Goal: Task Accomplishment & Management: Manage account settings

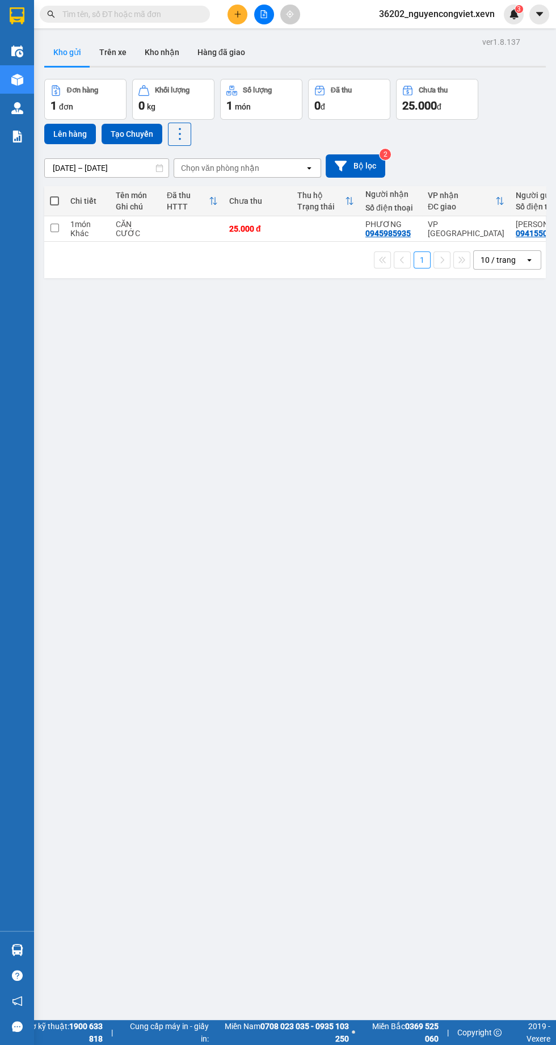
click at [16, 956] on img at bounding box center [17, 950] width 12 height 12
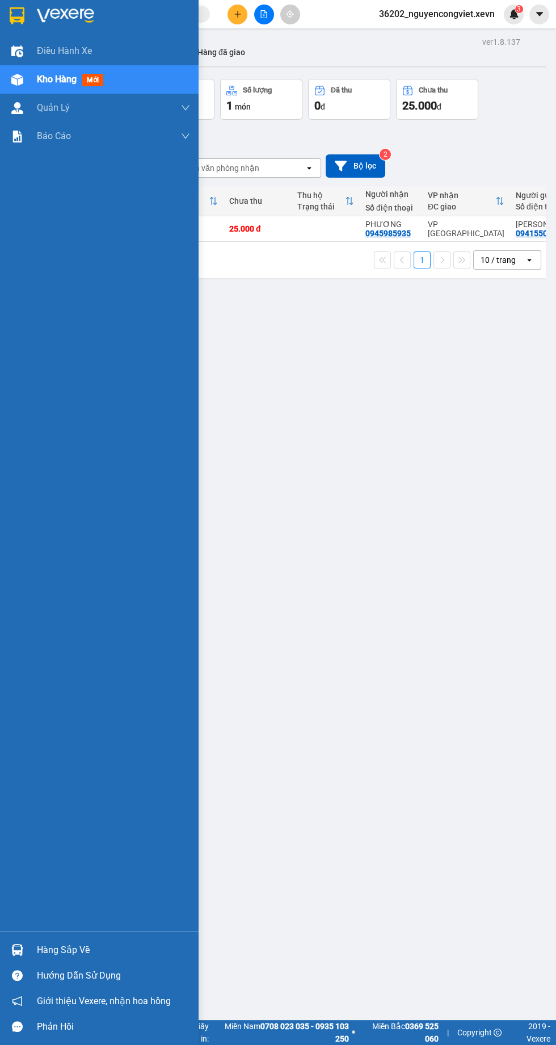
click at [308, 489] on div "ver 1.8.137 Kho gửi Trên xe Kho nhận Hàng đã giao Đơn hàng 1 đơn Khối lượng 0 k…" at bounding box center [295, 556] width 511 height 1045
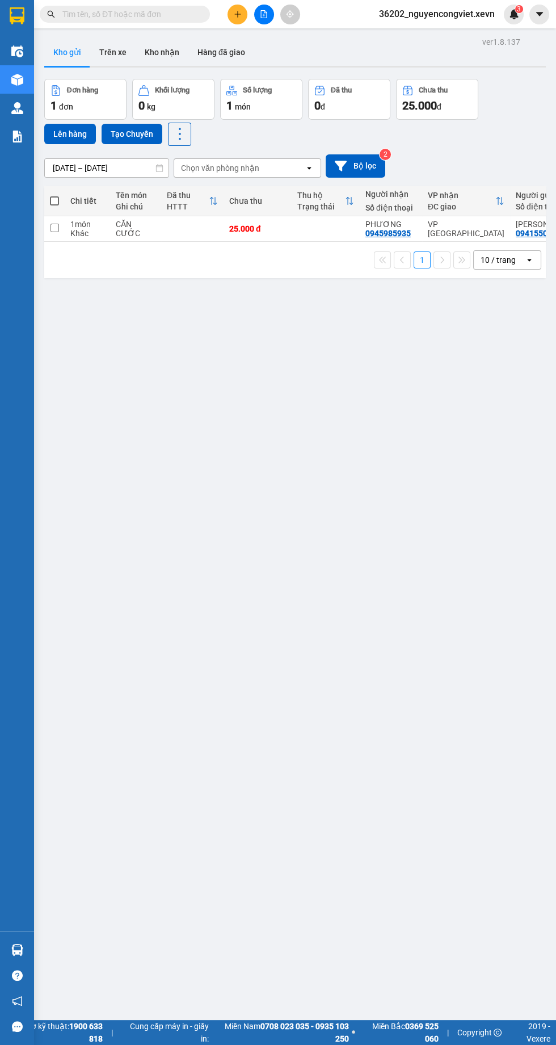
click at [264, 14] on icon "file-add" at bounding box center [264, 14] width 6 height 8
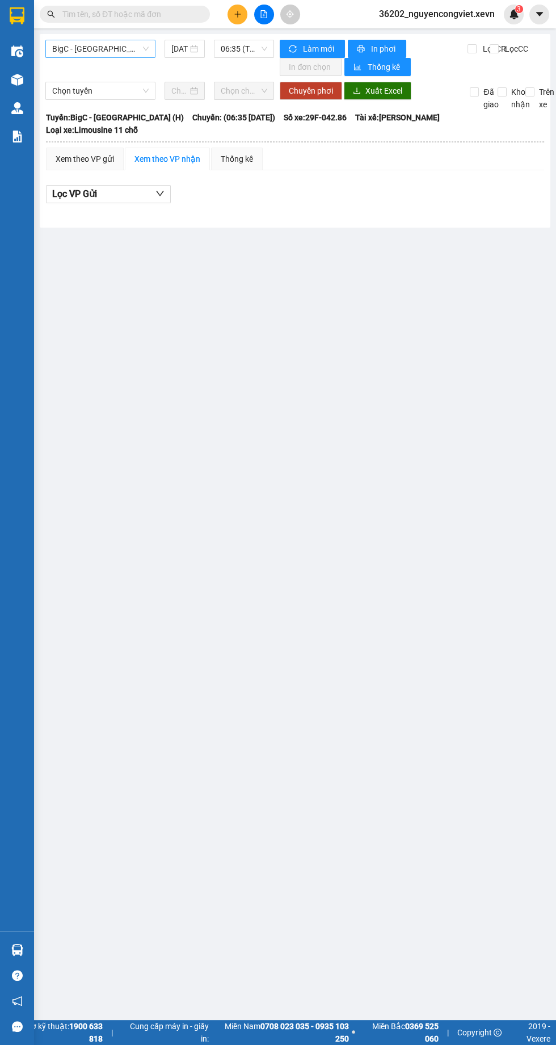
click at [104, 47] on span "BigC - Thái Bình (H)" at bounding box center [100, 48] width 96 height 17
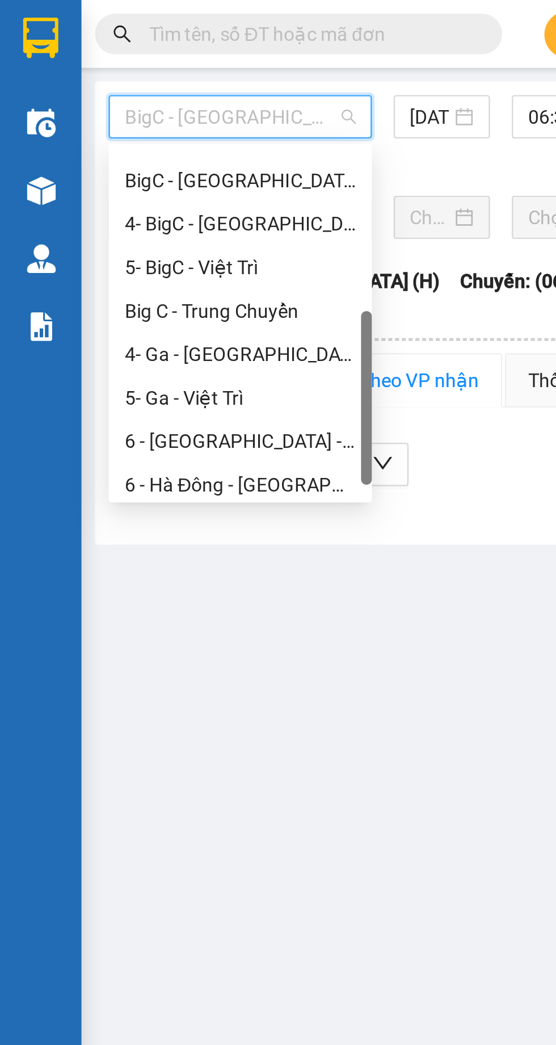
scroll to position [54, 0]
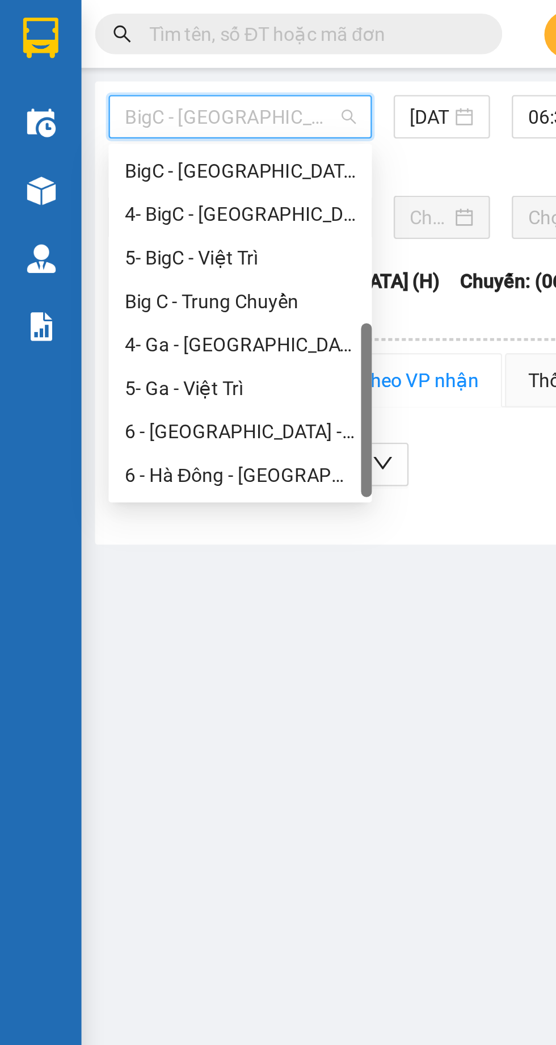
click at [96, 192] on div "6 - Hà Đông - Yên Bái" at bounding box center [100, 198] width 96 height 12
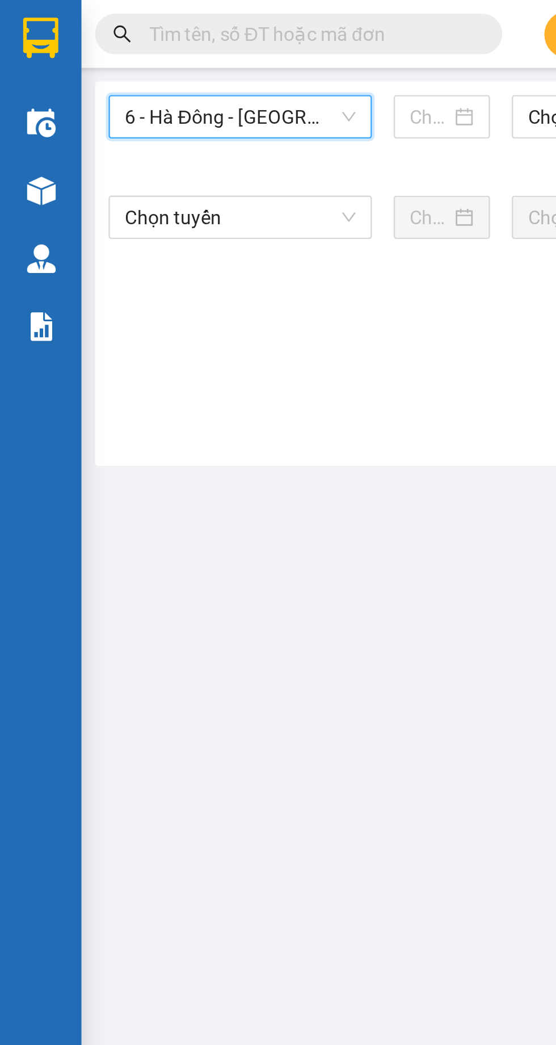
type input "12/08/2025"
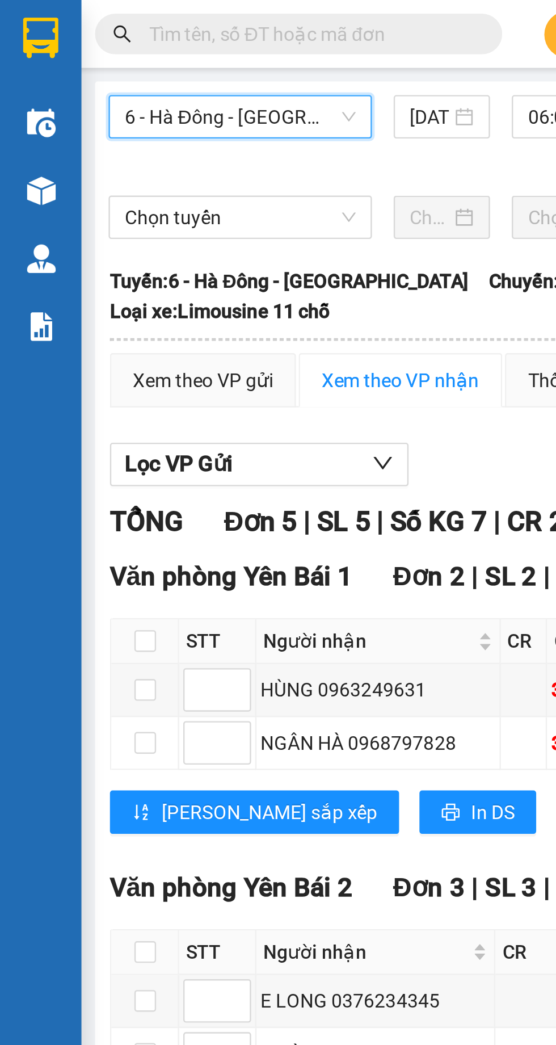
scroll to position [0, 3]
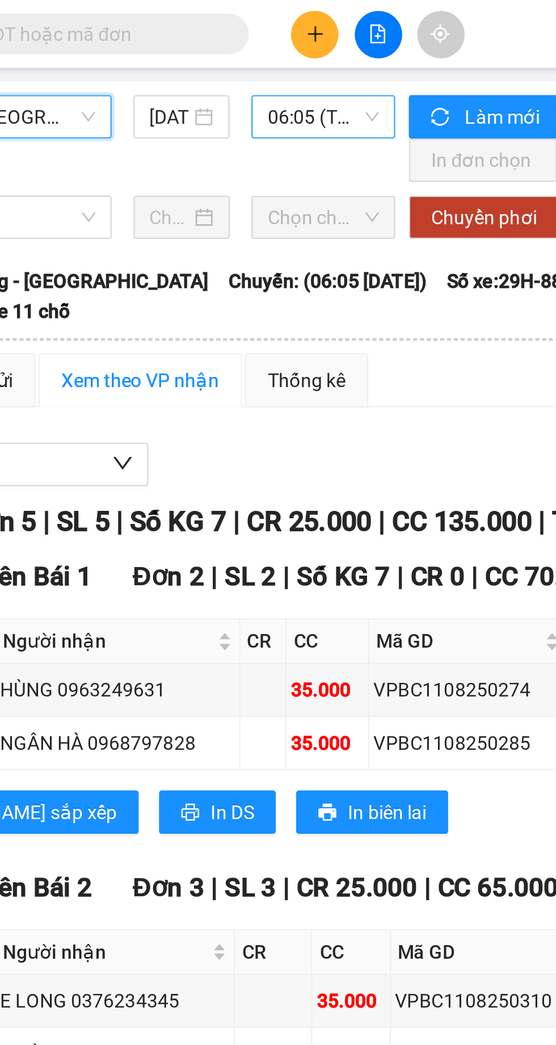
click at [229, 49] on span "06:05 (TC) - 29H-885.34" at bounding box center [241, 48] width 47 height 17
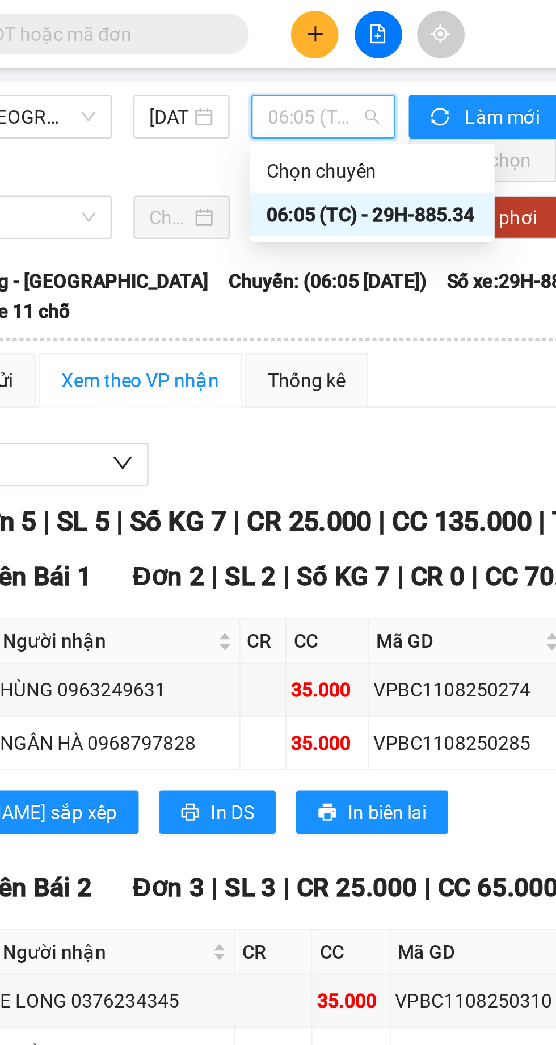
click at [258, 185] on div "Lọc VP Gửi" at bounding box center [292, 194] width 498 height 19
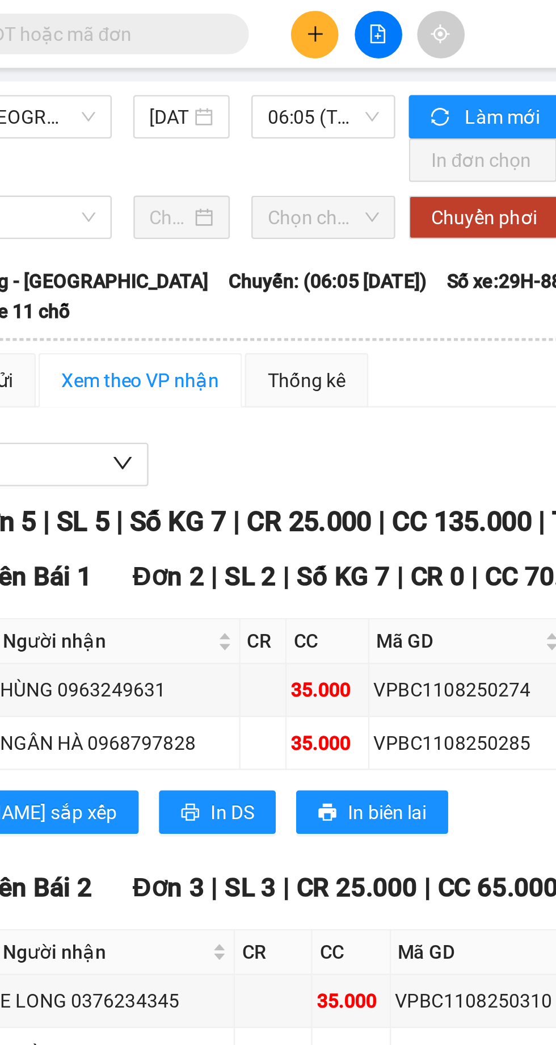
click at [182, 16] on input "text" at bounding box center [129, 14] width 134 height 12
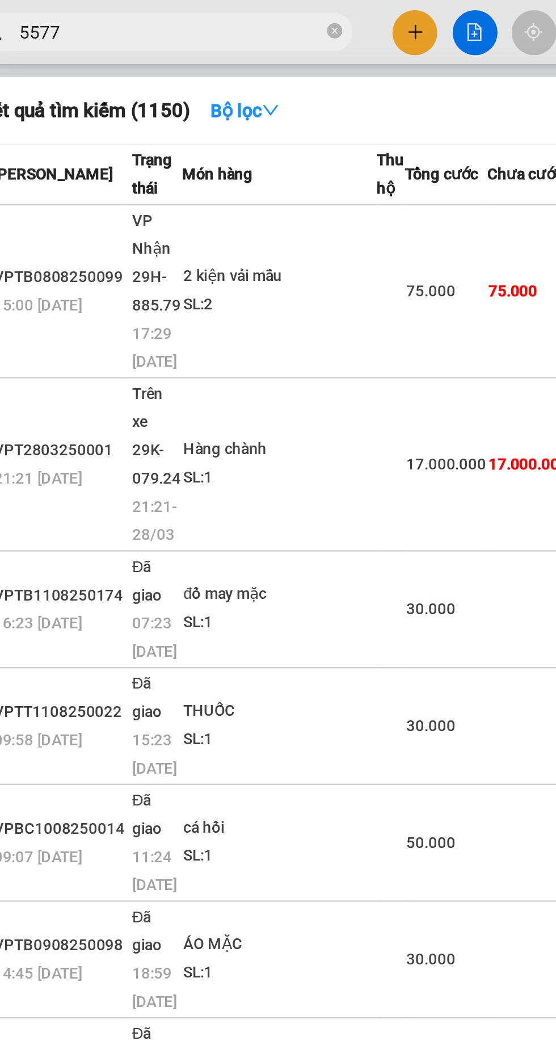
type input "5577"
click at [218, 62] on div "Kết quả tìm kiếm ( 1150 ) Bộ lọc Mã ĐH Trạng thái Món hàng Thu hộ Tổng cước Chư…" at bounding box center [290, 362] width 500 height 656
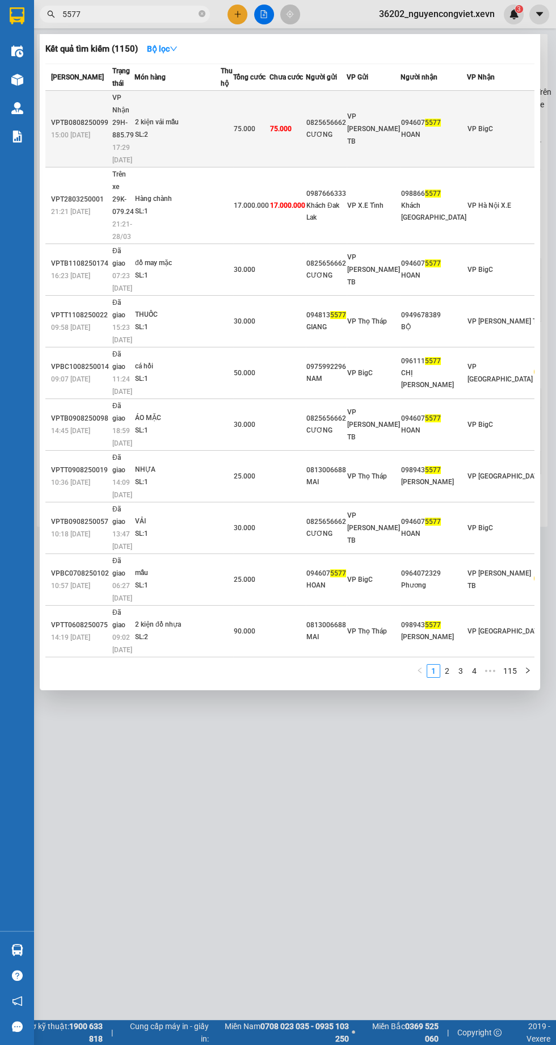
click at [346, 117] on div "0825656662" at bounding box center [326, 123] width 40 height 12
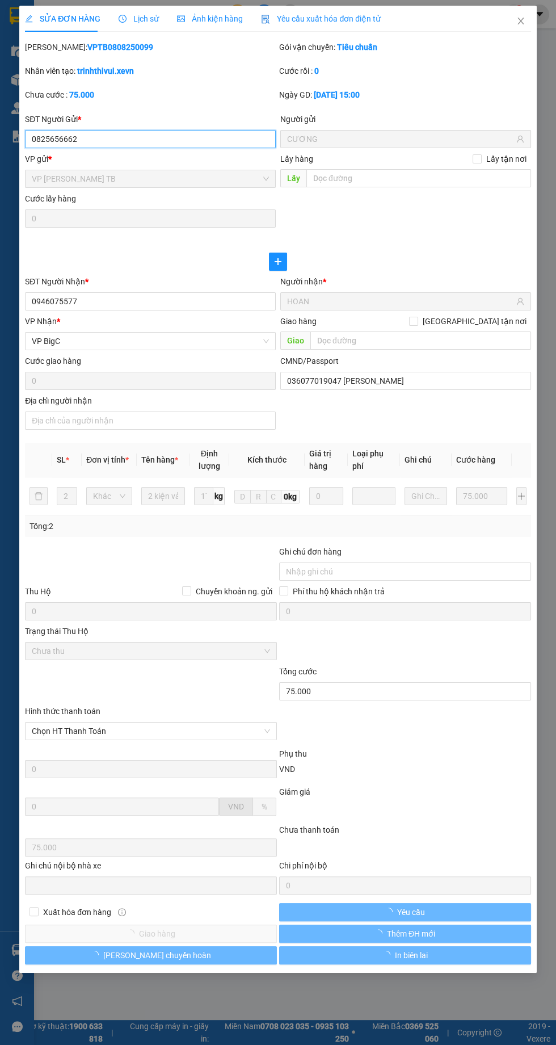
type input "0825656662"
type input "CƯƠNG"
type input "0946075577"
type input "HOAN"
type input "036077019047 NGUYỄN QUỐC HOAN"
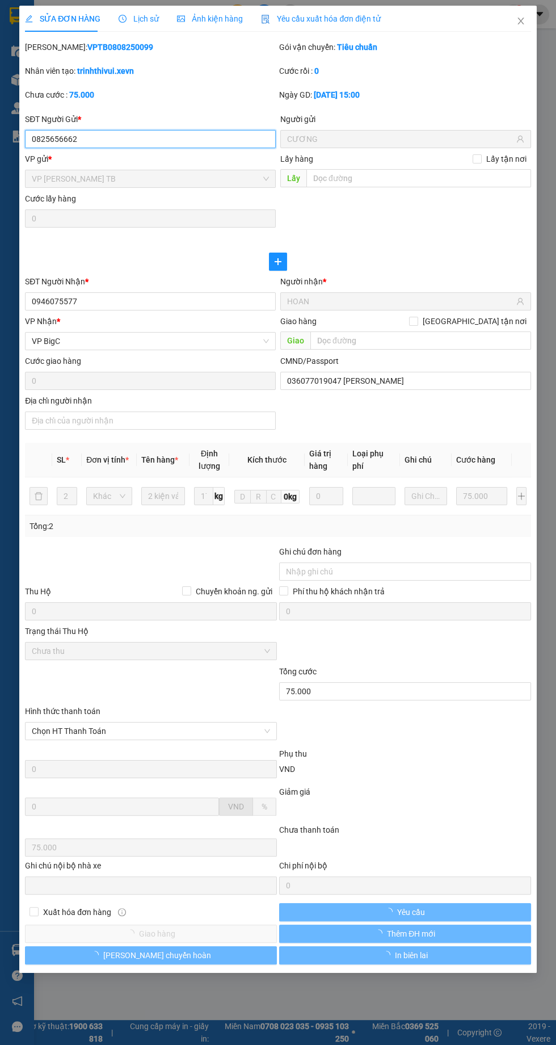
type input "75.000"
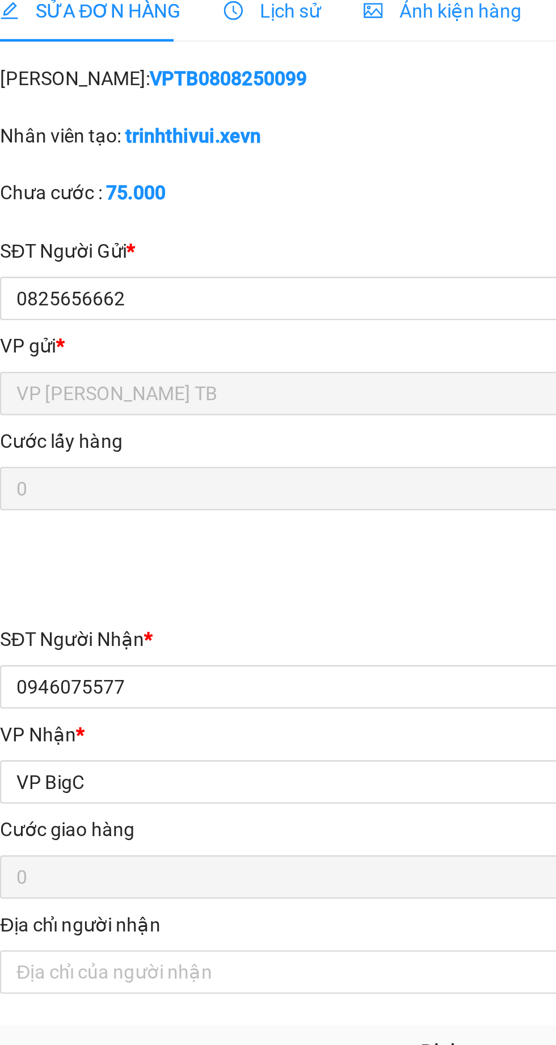
click at [136, 16] on span "Lịch sử" at bounding box center [139, 18] width 40 height 9
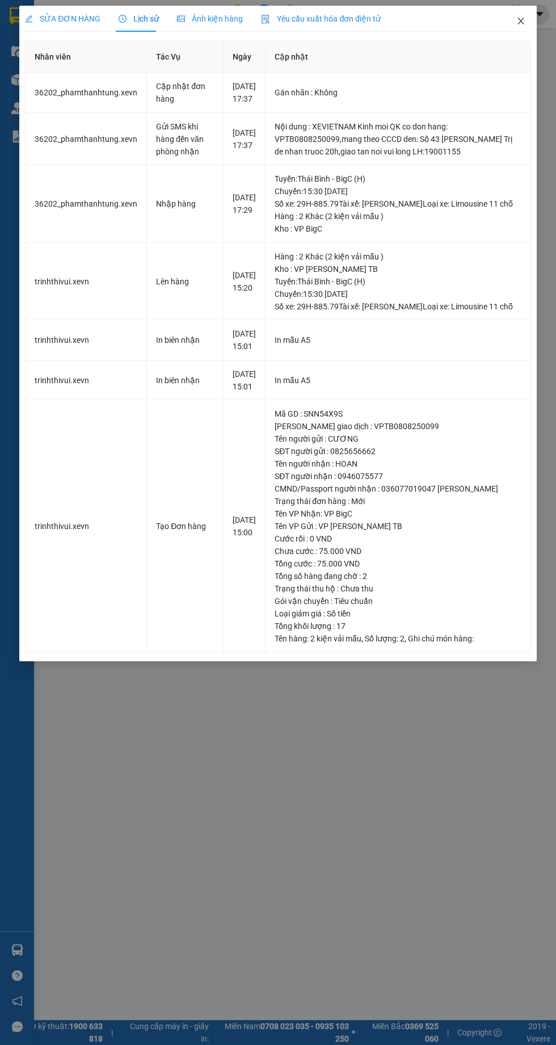
click at [520, 21] on icon "close" at bounding box center [520, 21] width 6 height 7
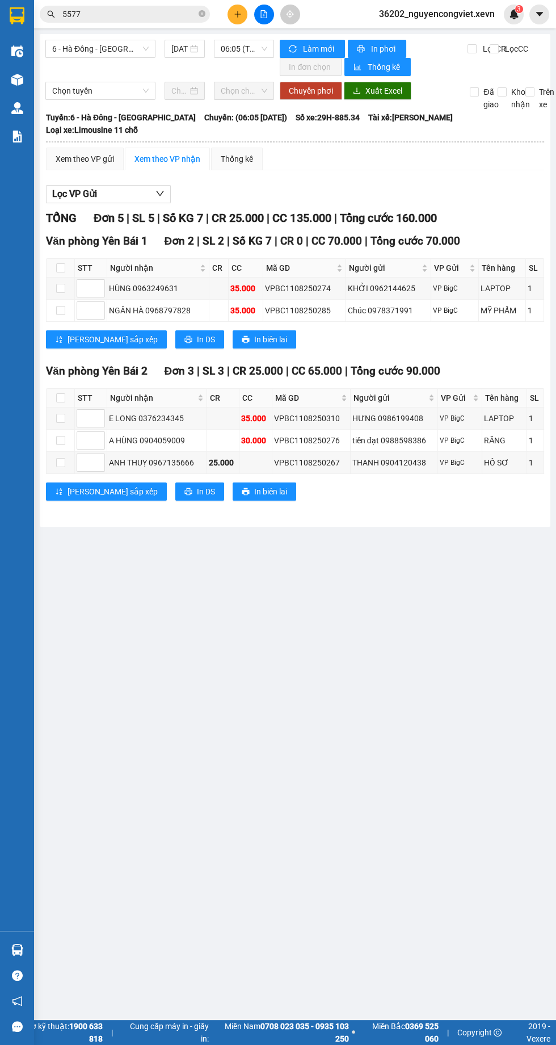
click at [20, 77] on img at bounding box center [17, 80] width 12 height 12
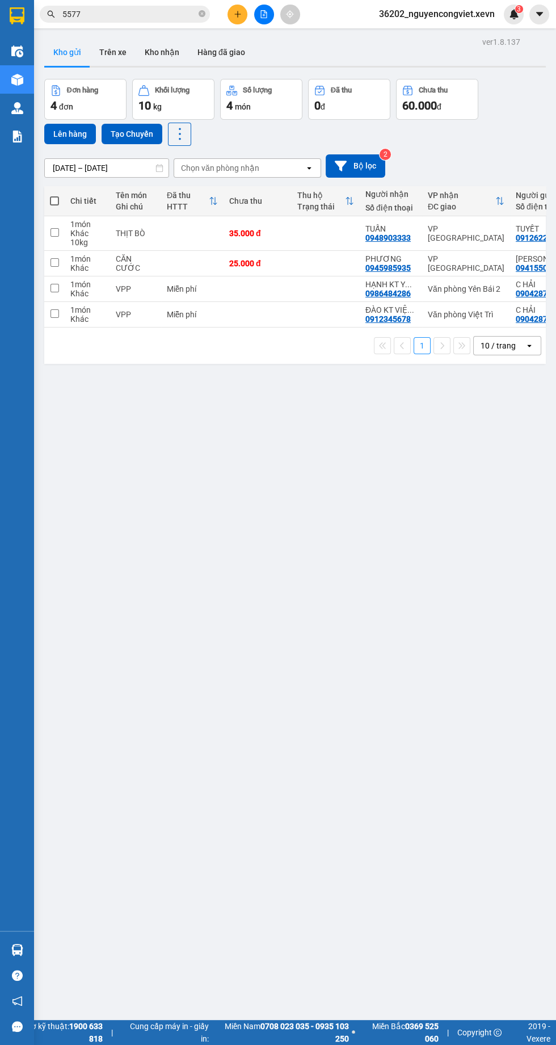
click at [15, 960] on div at bounding box center [17, 950] width 20 height 20
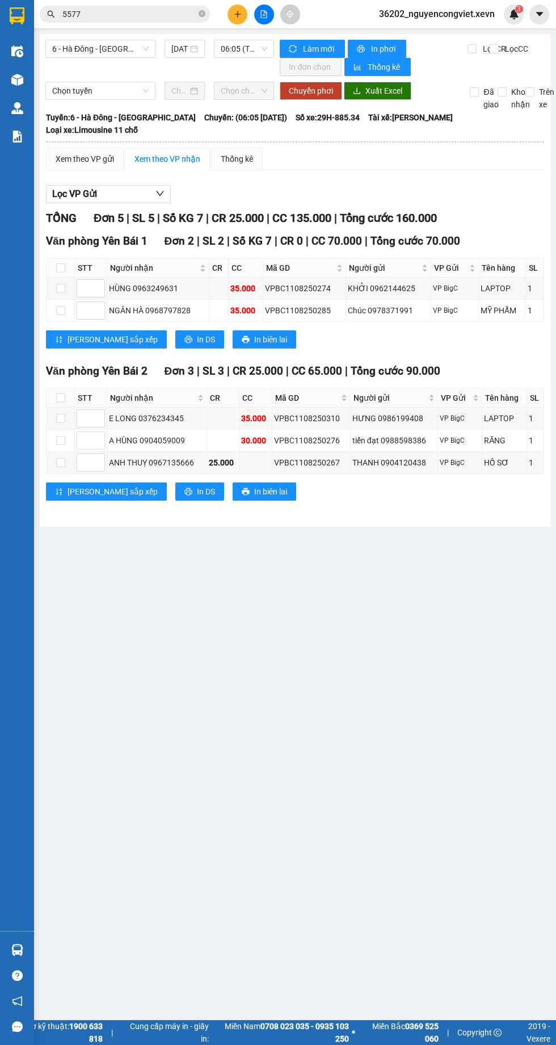
click at [35, 78] on main "6 - Hà Đông - Yên Bái 12/08/2025 06:05 (TC) - 29H-885.34 Làm mới In phơi In đơn…" at bounding box center [278, 510] width 556 height 1020
click at [17, 77] on img at bounding box center [17, 80] width 12 height 12
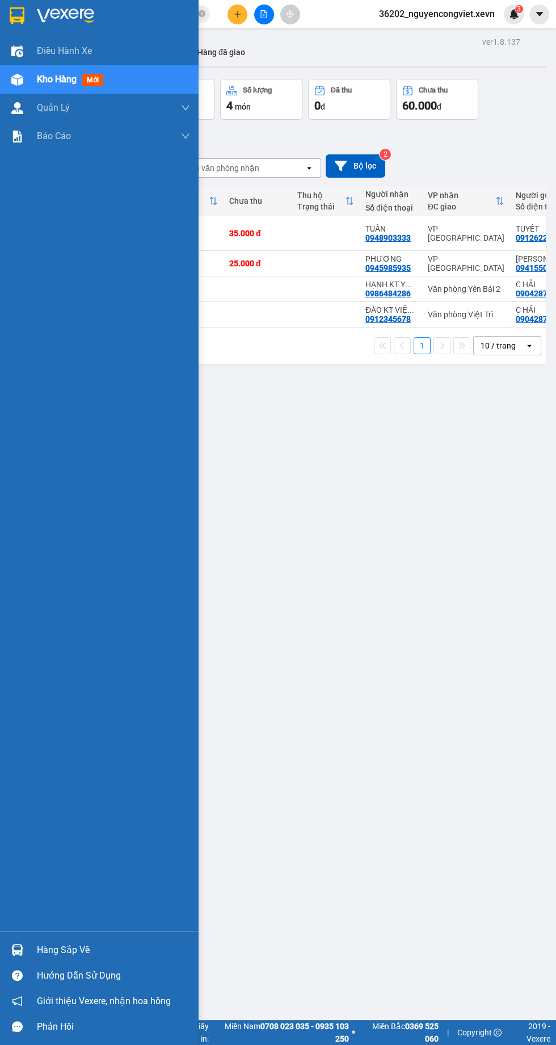
click at [399, 789] on div "ver 1.8.137 Kho gửi Trên xe Kho nhận Hàng đã giao Đơn hàng 4 đơn Khối lượng 10 …" at bounding box center [295, 556] width 511 height 1045
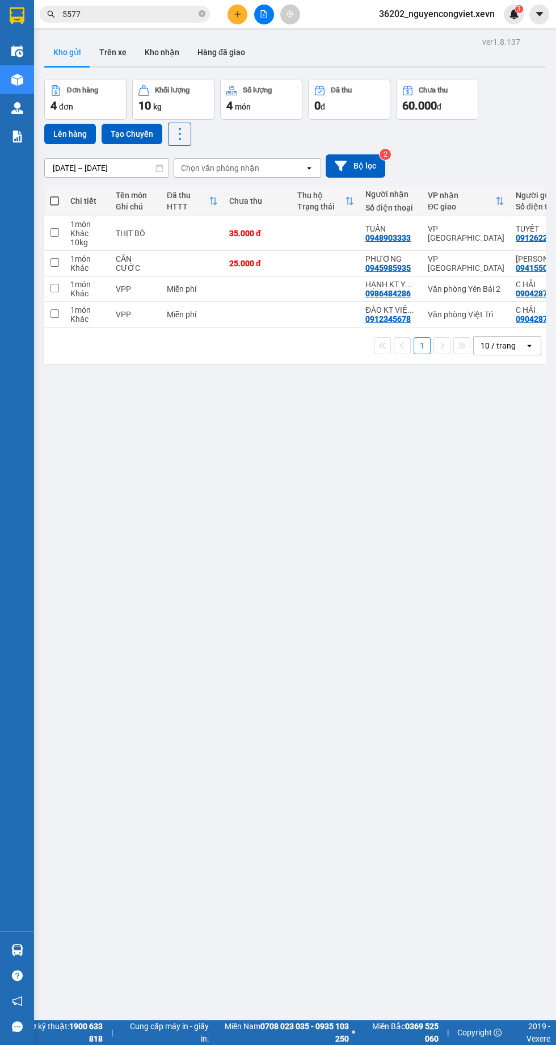
click at [149, 14] on input "5577" at bounding box center [129, 14] width 134 height 12
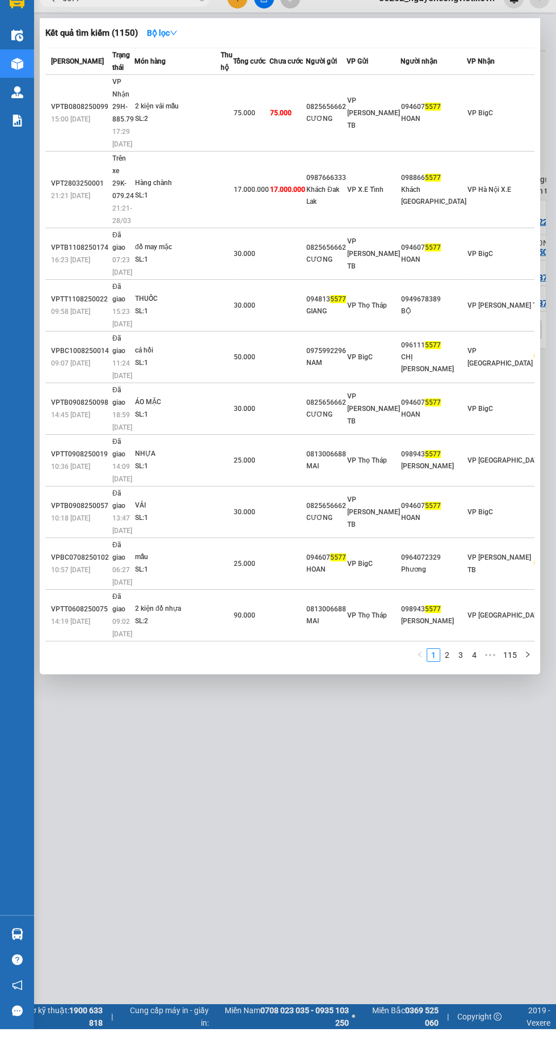
click at [407, 492] on div at bounding box center [278, 522] width 556 height 1045
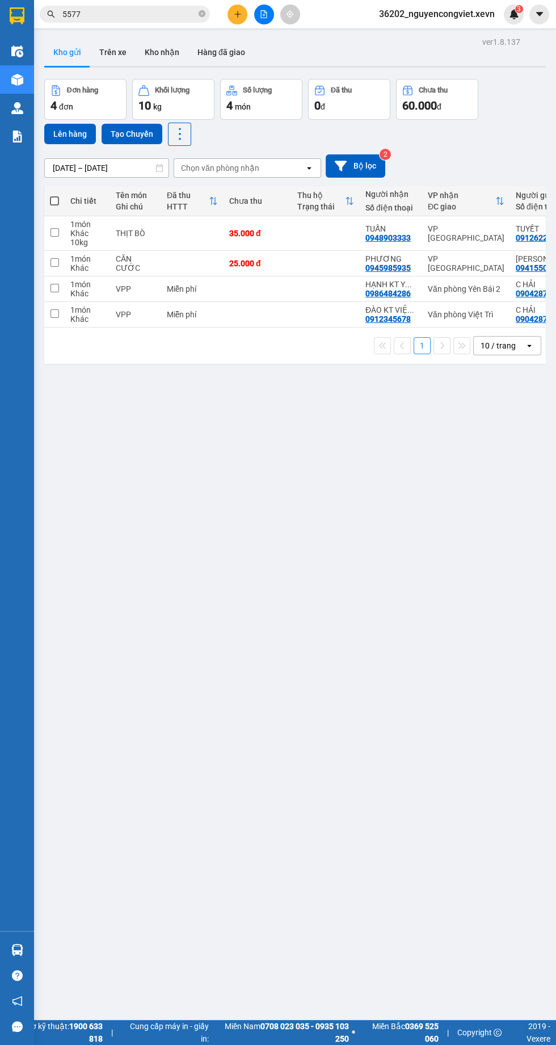
click at [155, 14] on input "5577" at bounding box center [129, 14] width 134 height 12
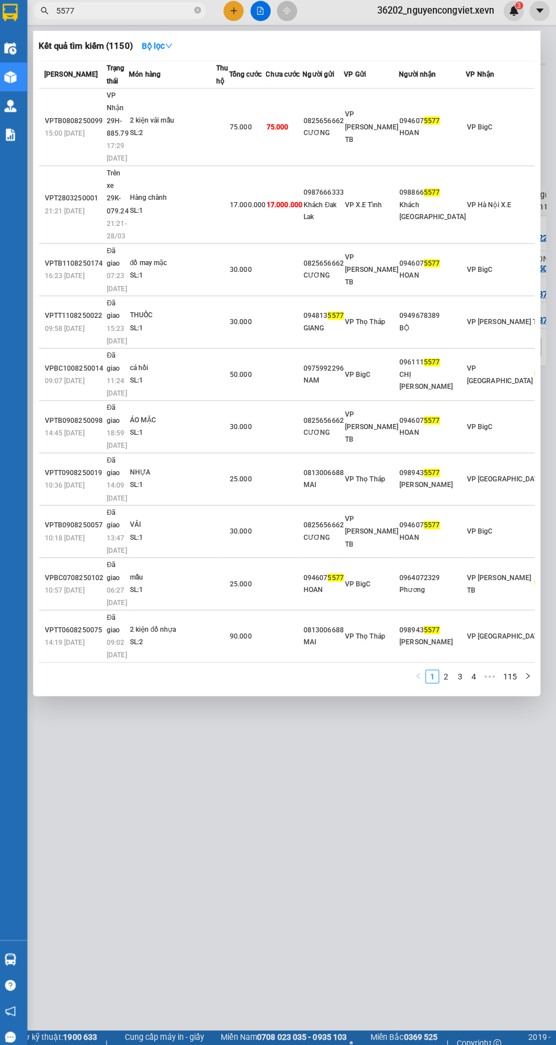
scroll to position [16, 0]
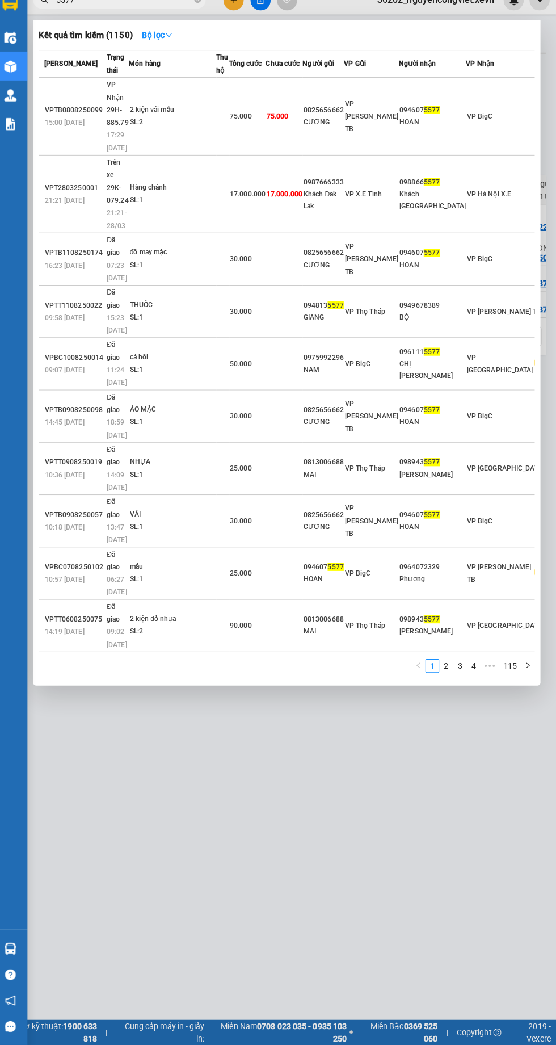
click at [226, 598] on div at bounding box center [278, 522] width 556 height 1045
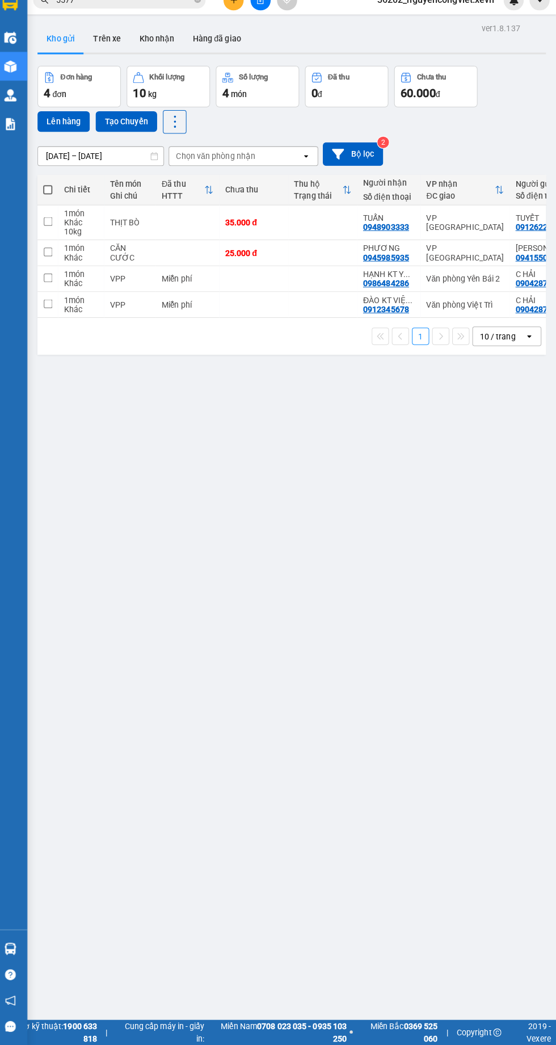
scroll to position [0, 0]
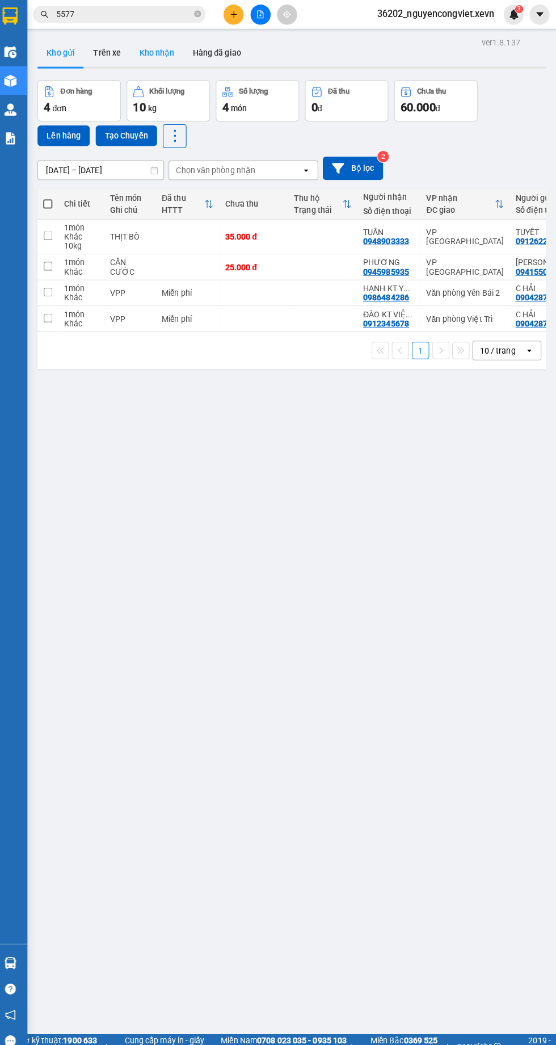
click at [155, 52] on button "Kho nhận" at bounding box center [162, 52] width 53 height 27
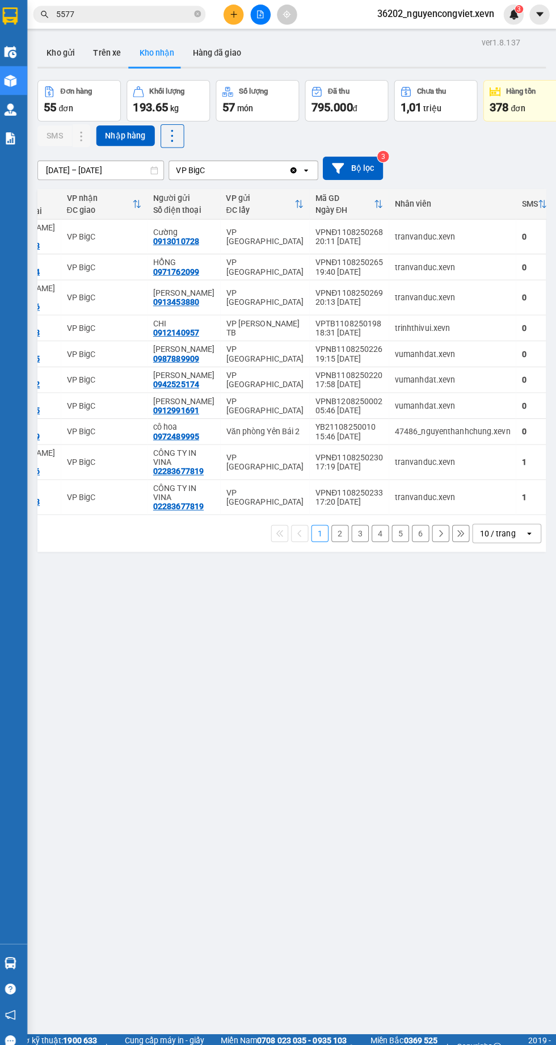
scroll to position [0, 364]
click at [529, 527] on icon at bounding box center [529, 526] width 4 height 2
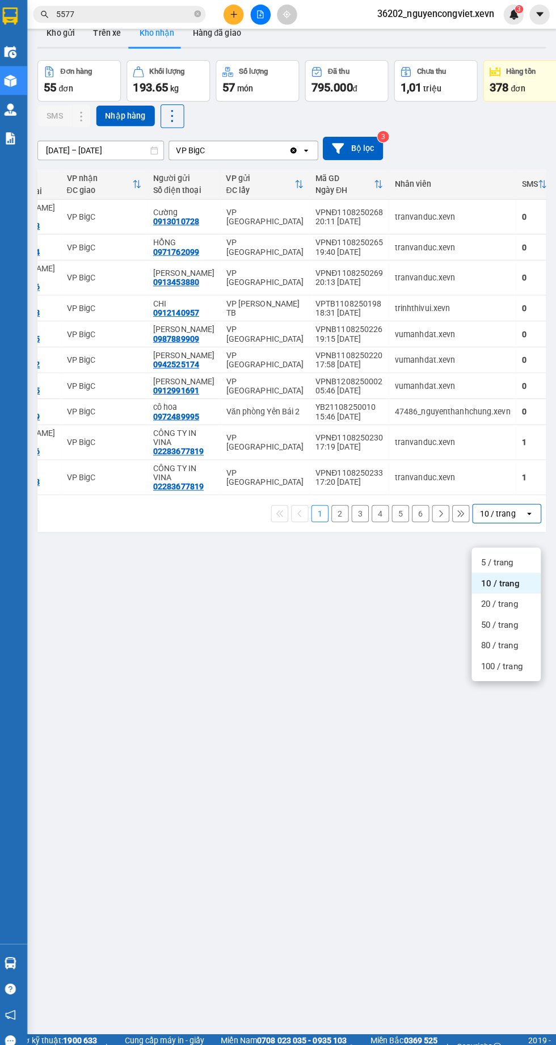
scroll to position [65, 0]
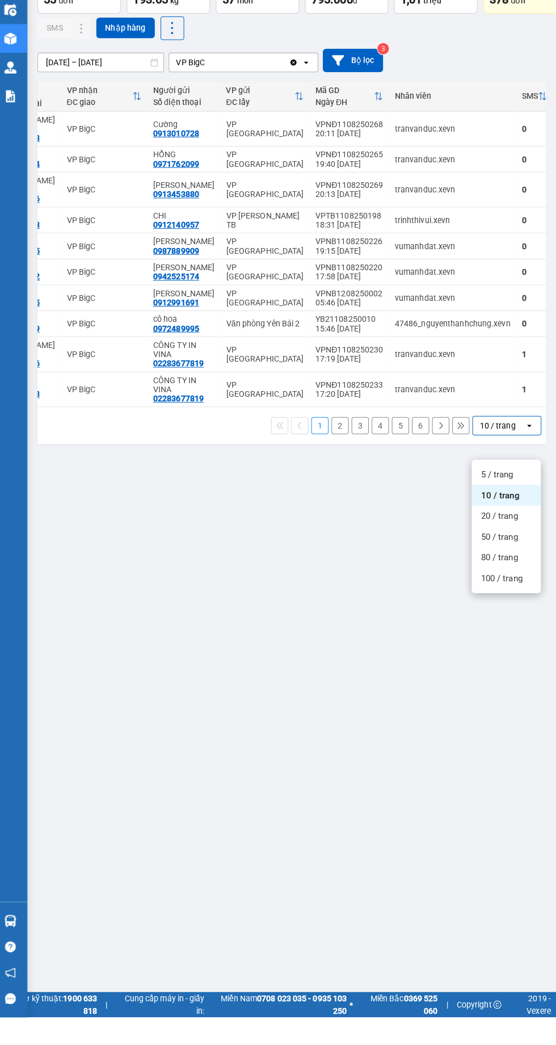
click at [514, 612] on span "100 / trang" at bounding box center [502, 611] width 41 height 11
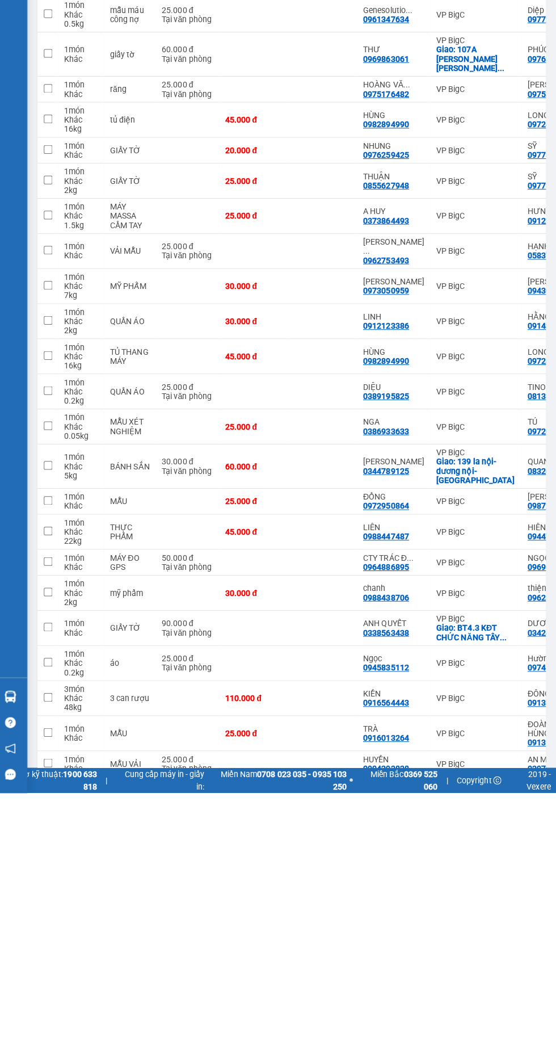
scroll to position [0, 0]
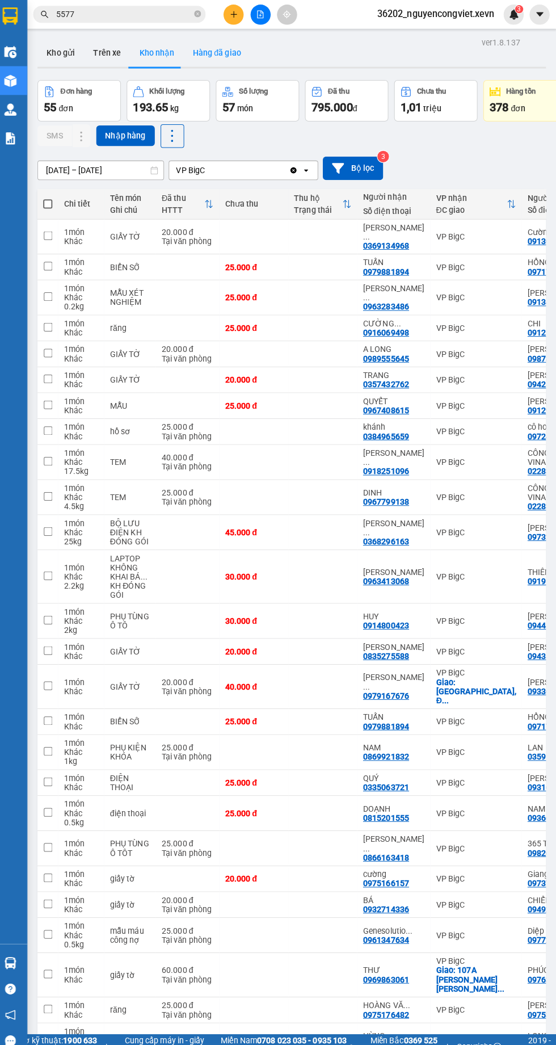
click at [225, 54] on button "Hàng đã giao" at bounding box center [221, 52] width 66 height 27
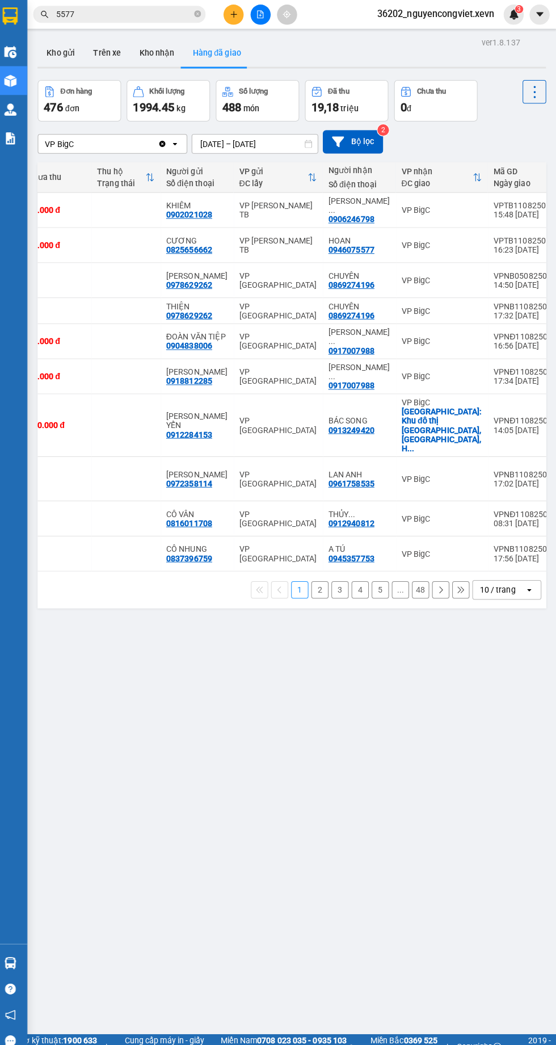
scroll to position [0, 352]
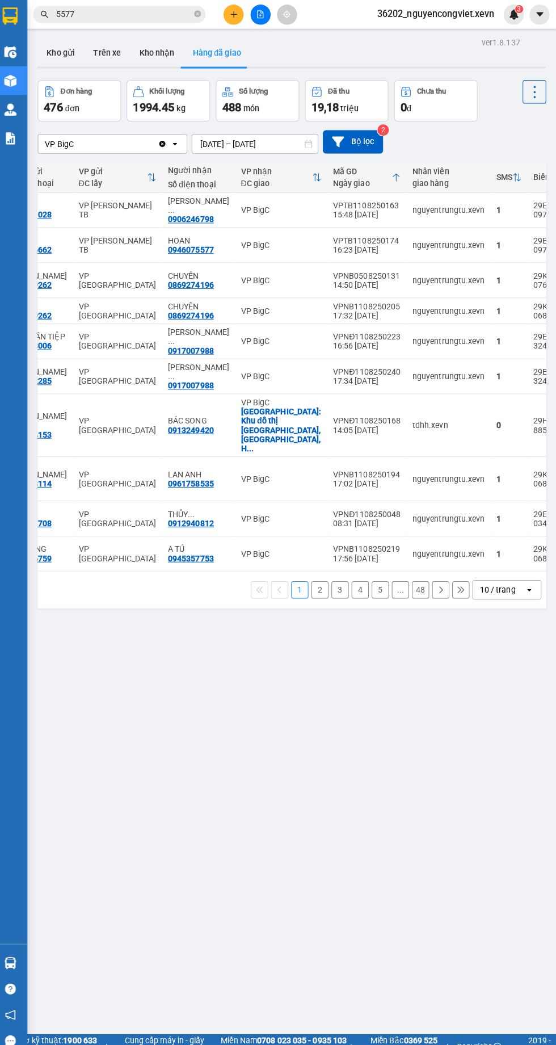
click at [545, 232] on div at bounding box center [545, 242] width 0 height 26
click at [509, 241] on icon at bounding box center [510, 242] width 8 height 8
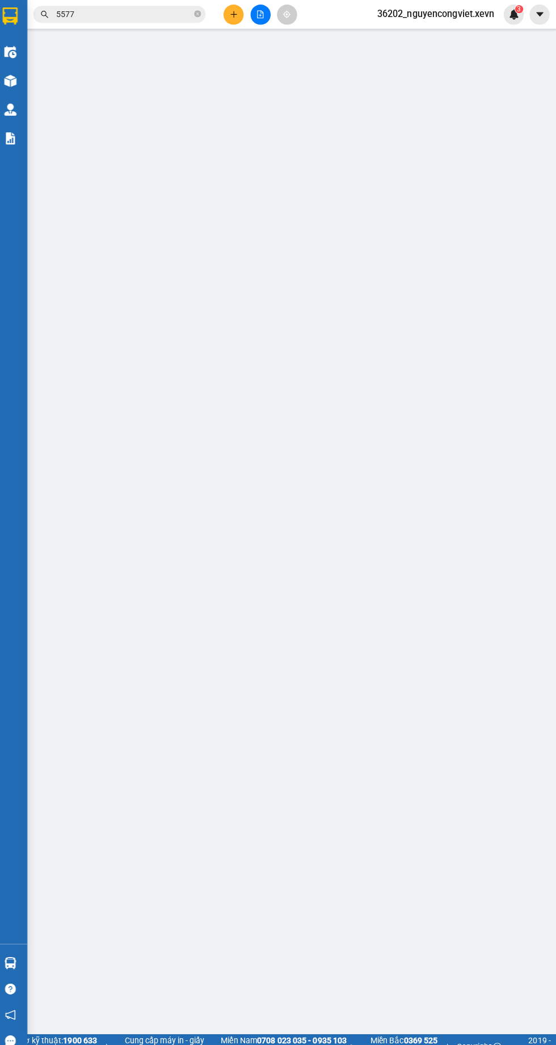
type input "0825656662"
type input "CƯƠNG"
type input "0946075577"
type input "HOAN"
type input "036077019047 NGUYỄN QUỐC HOAN"
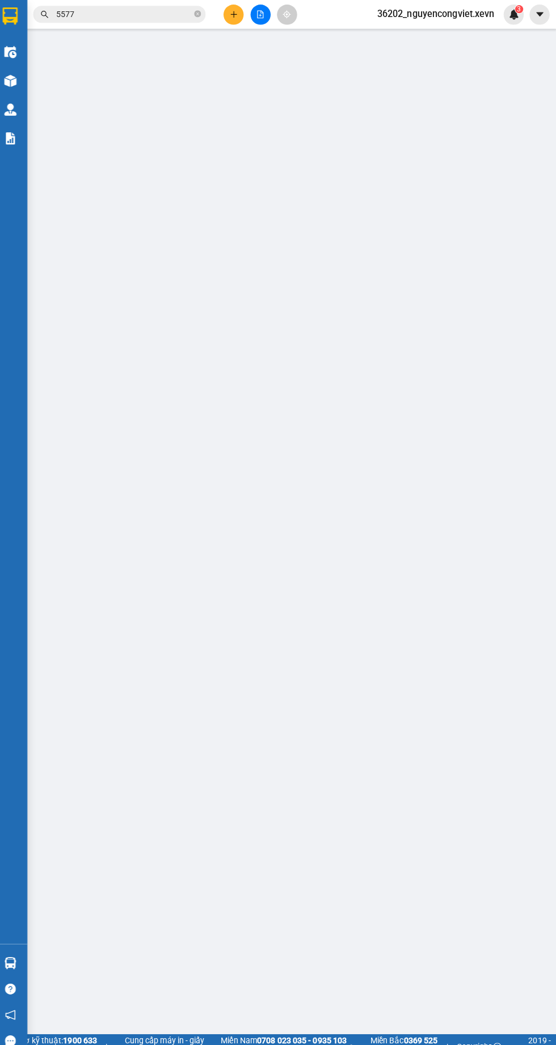
type input "30.000"
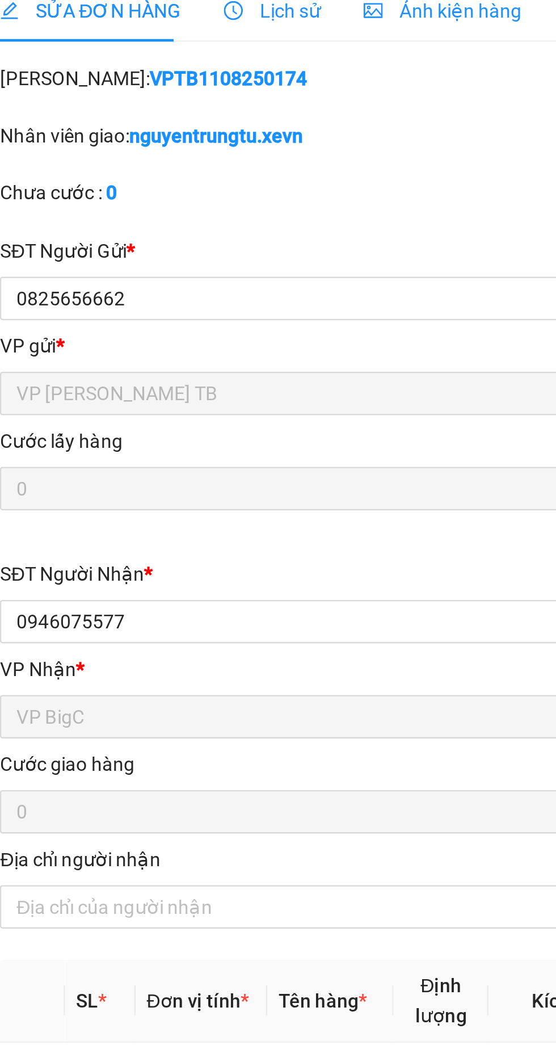
click at [143, 20] on span "Lịch sử" at bounding box center [139, 18] width 40 height 9
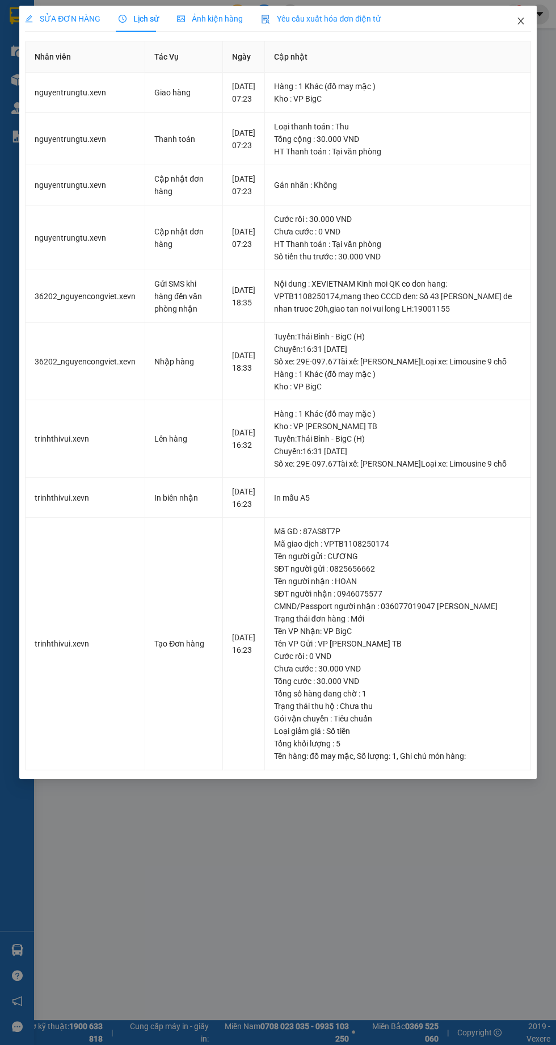
click at [520, 21] on icon "close" at bounding box center [520, 21] width 6 height 7
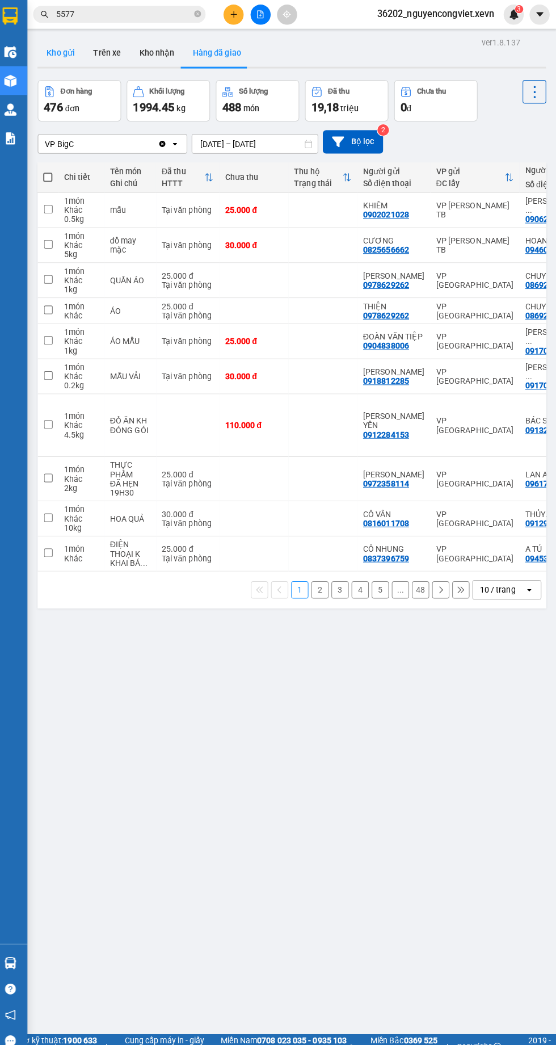
click at [49, 44] on button "Kho gửi" at bounding box center [67, 52] width 46 height 27
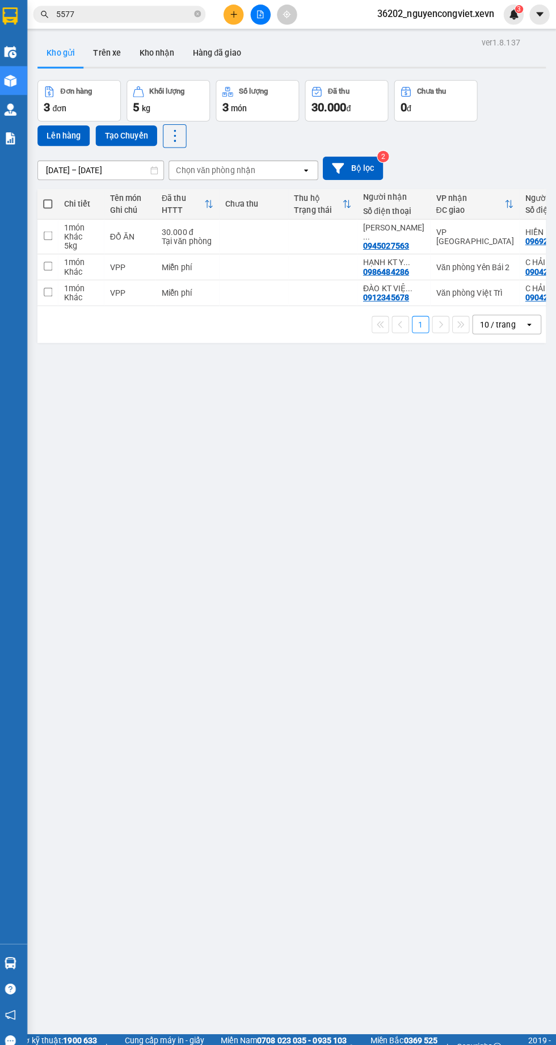
click at [113, 14] on input "5577" at bounding box center [129, 14] width 134 height 12
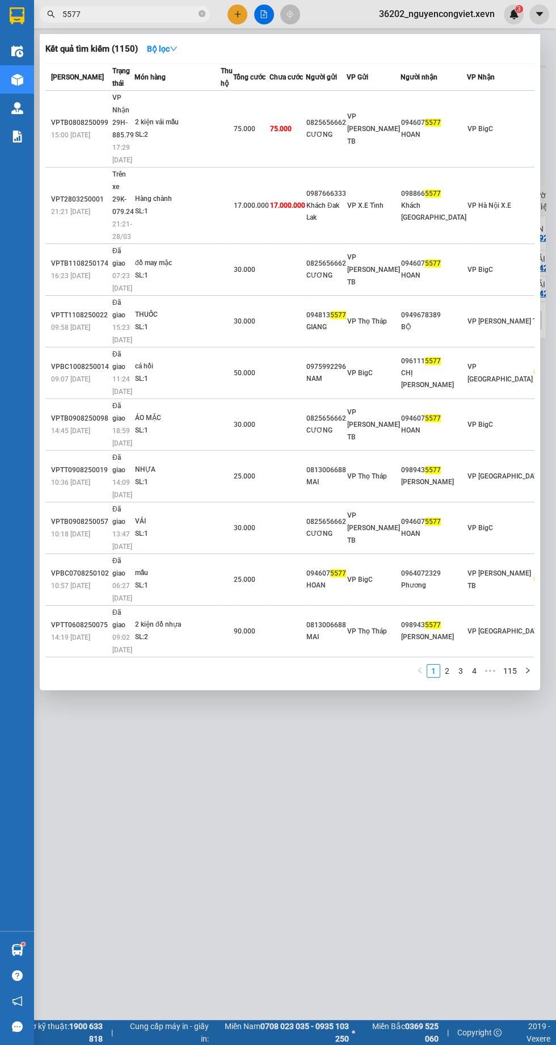
click at [116, 12] on input "5577" at bounding box center [129, 14] width 134 height 12
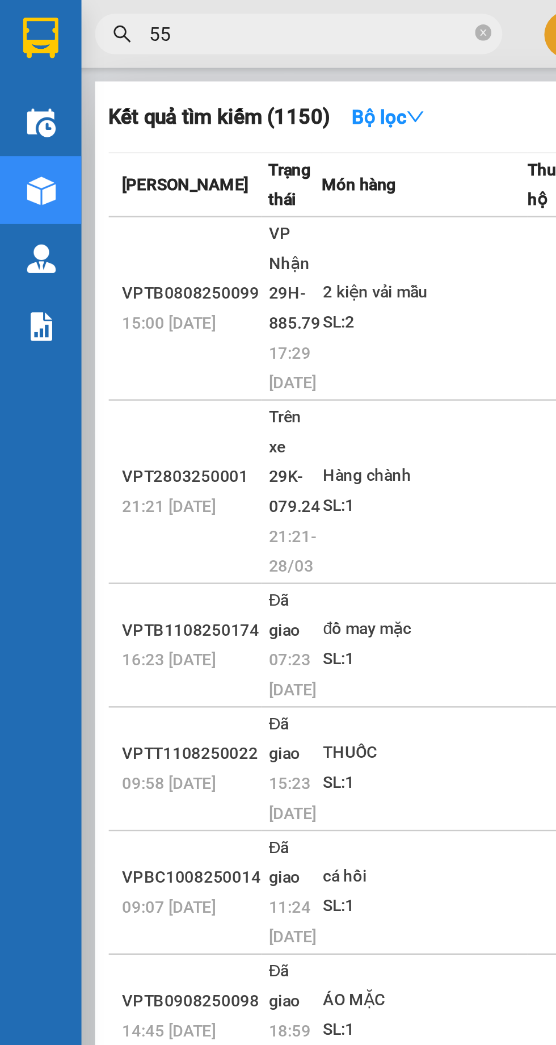
type input "5"
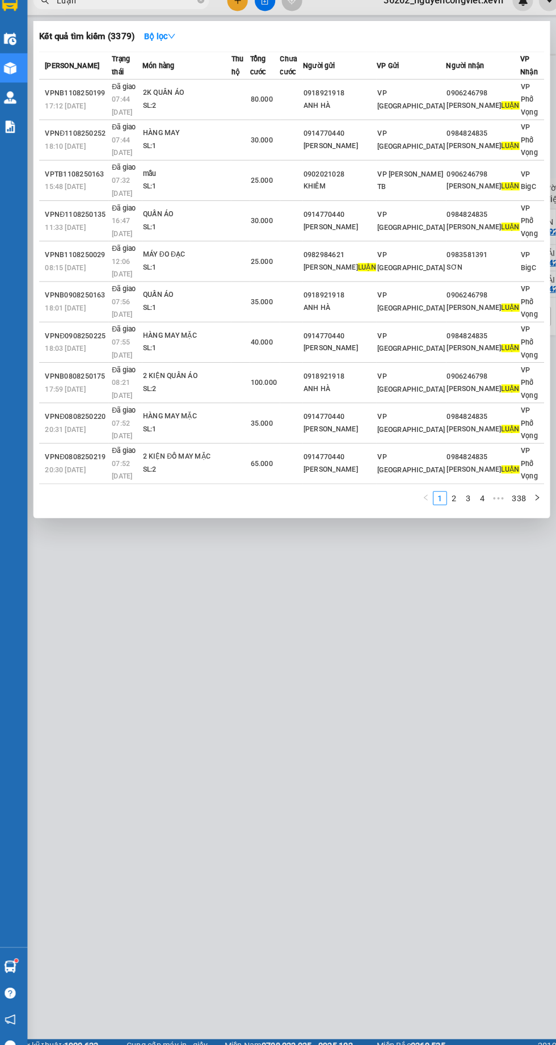
type input "Luận"
click at [377, 503] on div at bounding box center [278, 522] width 556 height 1045
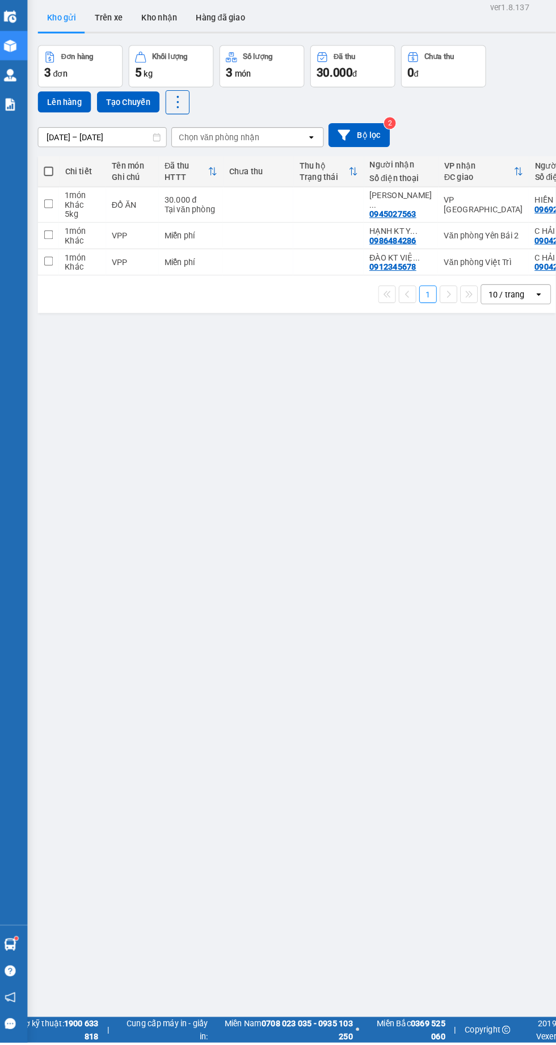
click at [23, 945] on sup at bounding box center [23, 943] width 3 height 3
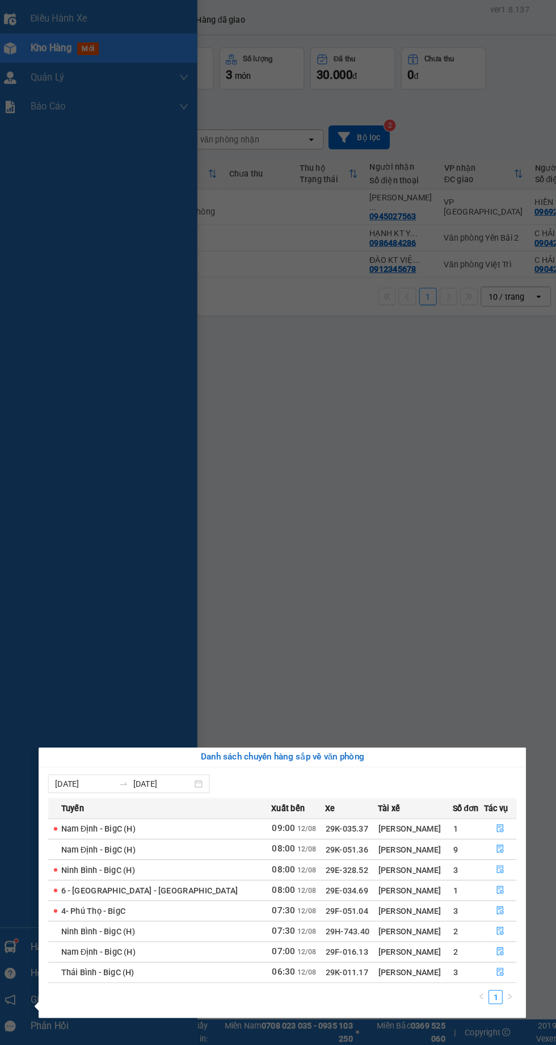
scroll to position [58, 0]
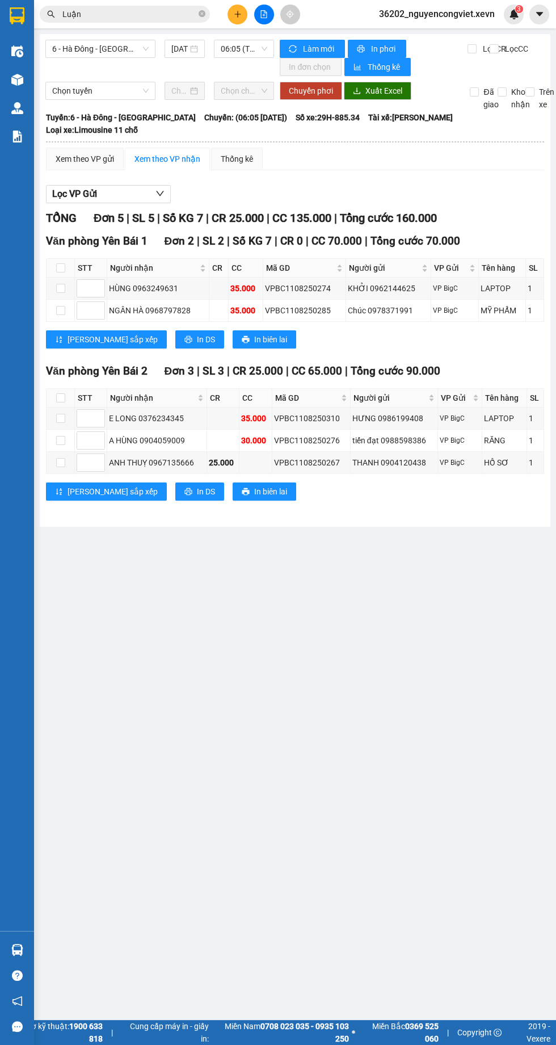
click at [314, 628] on main "6 - Hà Đông - Yên Bái 12/08/2025 06:05 (TC) - 29H-885.34 Làm mới In phơi In đơn…" at bounding box center [278, 510] width 556 height 1020
click at [439, 13] on span "36202_nguyencongviet.xevn" at bounding box center [437, 14] width 134 height 14
click at [418, 31] on span "Đăng xuất" at bounding box center [442, 35] width 109 height 12
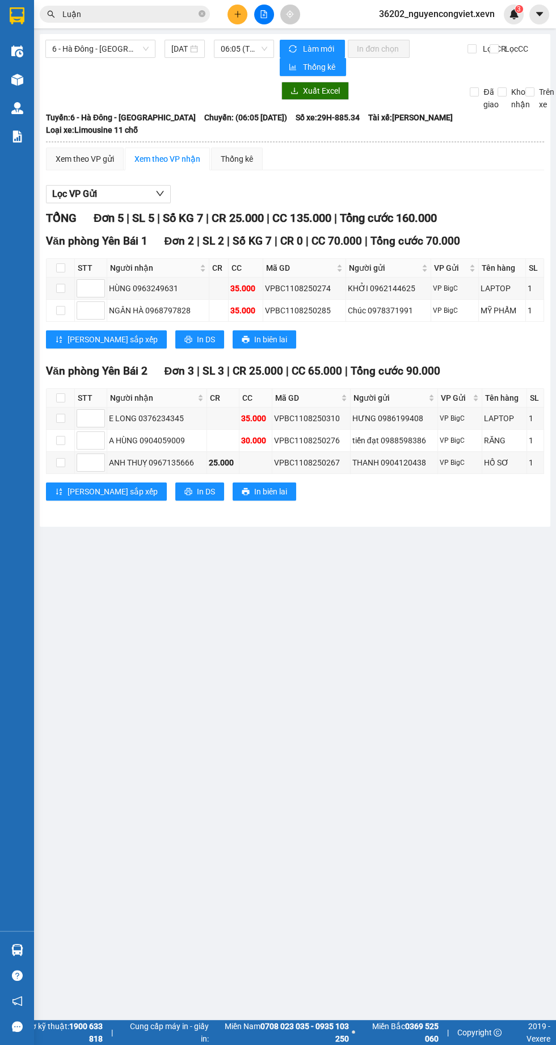
click at [433, 10] on span "36202_nguyencongviet.xevn" at bounding box center [437, 14] width 134 height 14
click at [411, 29] on span "Đăng xuất" at bounding box center [442, 35] width 109 height 12
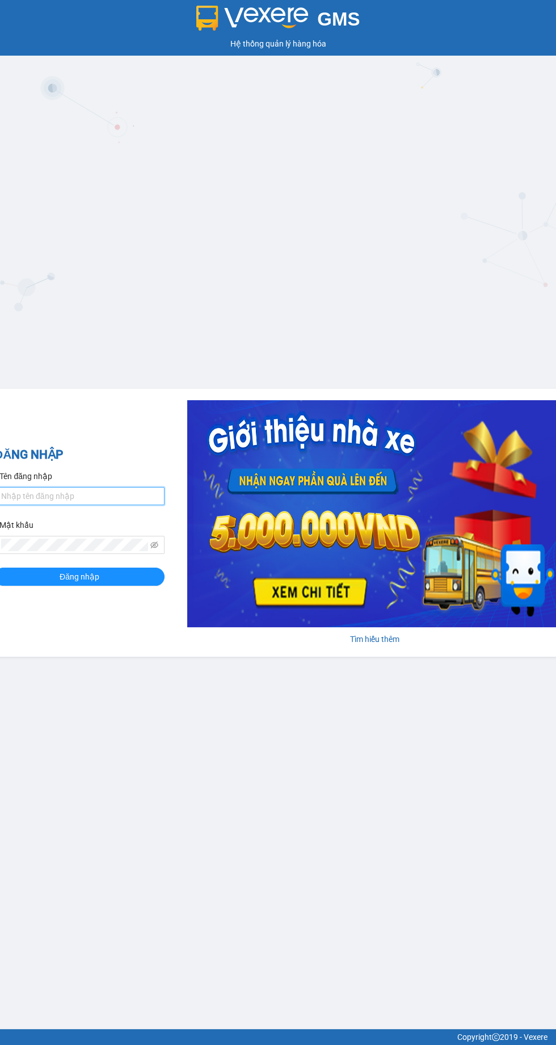
click at [61, 496] on input "Tên đăng nhập" at bounding box center [79, 496] width 170 height 18
click at [52, 495] on input "Tên đăng nhập" at bounding box center [79, 496] width 170 height 18
type input "buiducmanh.xevn"
click at [55, 499] on input "Tên đăng nhập" at bounding box center [79, 496] width 170 height 18
click at [74, 492] on input "Tên đăng nhập" at bounding box center [79, 496] width 170 height 18
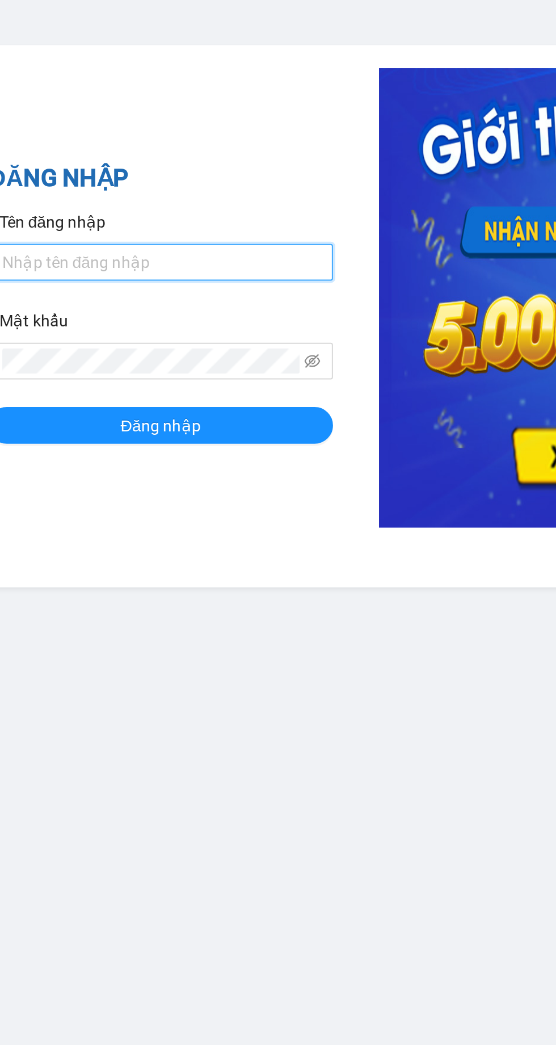
type input "B"
type input "buiducmanh.xevn"
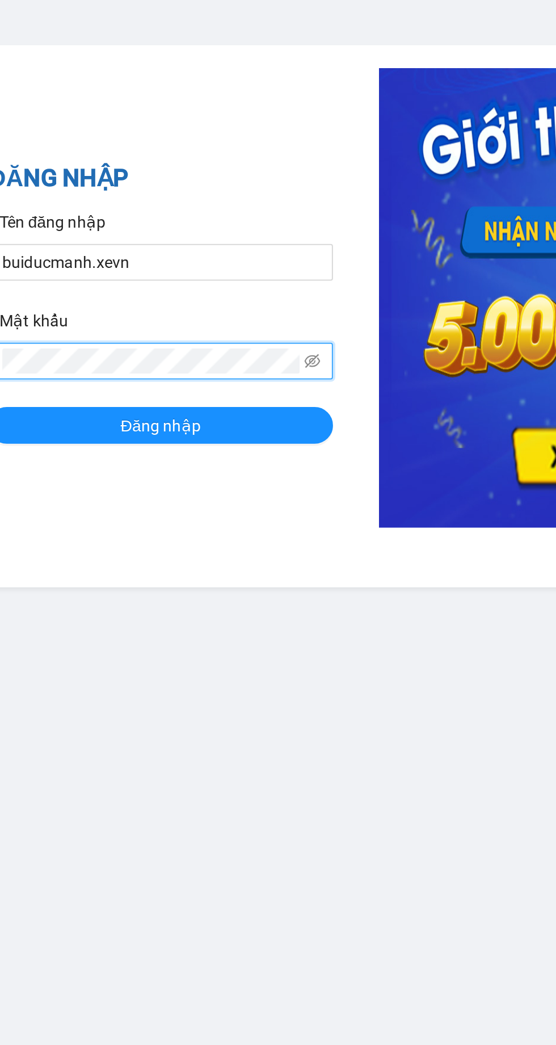
click at [41, 597] on div "ĐĂNG NHẬP Tên đăng nhập buiducmanh.xevn Mật khẩu Đăng nhập" at bounding box center [79, 522] width 170 height 154
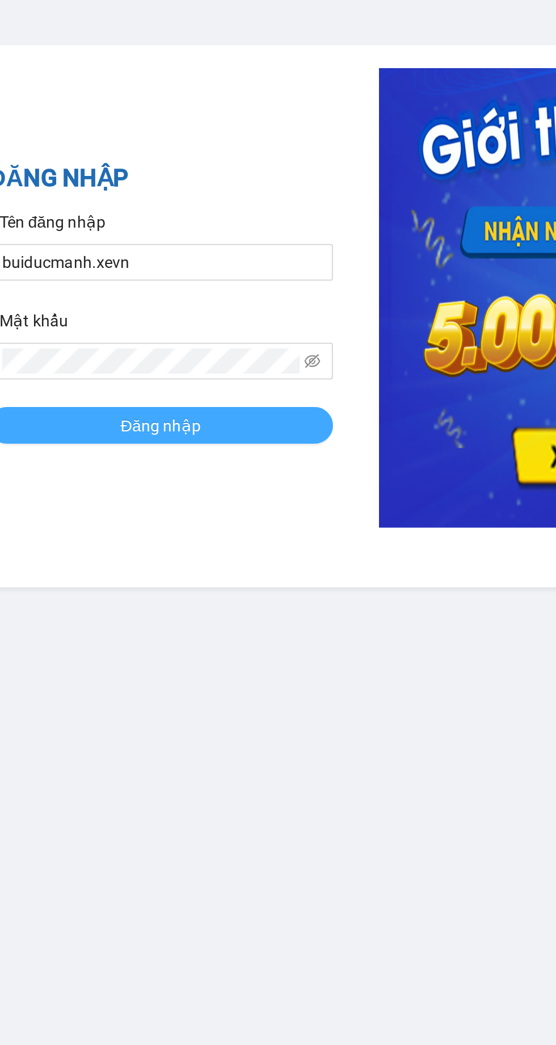
click at [43, 574] on button "Đăng nhập" at bounding box center [79, 576] width 170 height 18
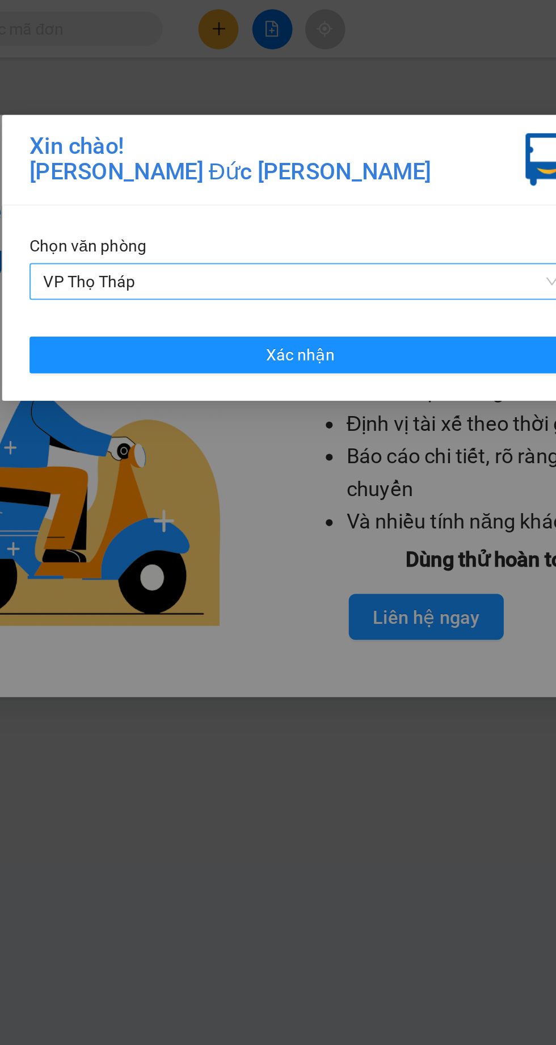
click at [288, 140] on span "VP Thọ Tháp" at bounding box center [278, 139] width 254 height 17
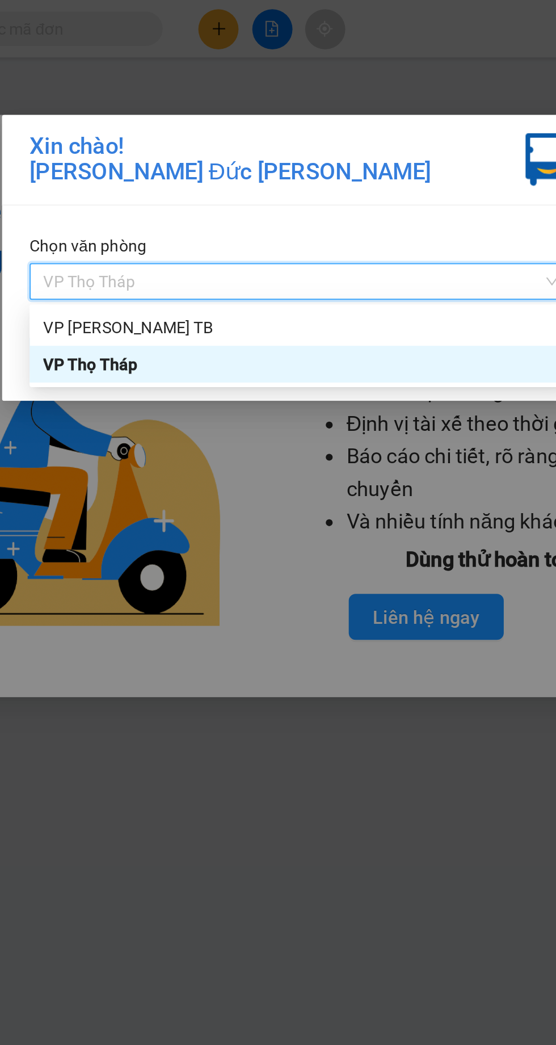
click at [260, 163] on div "VP [PERSON_NAME] TB" at bounding box center [278, 161] width 254 height 12
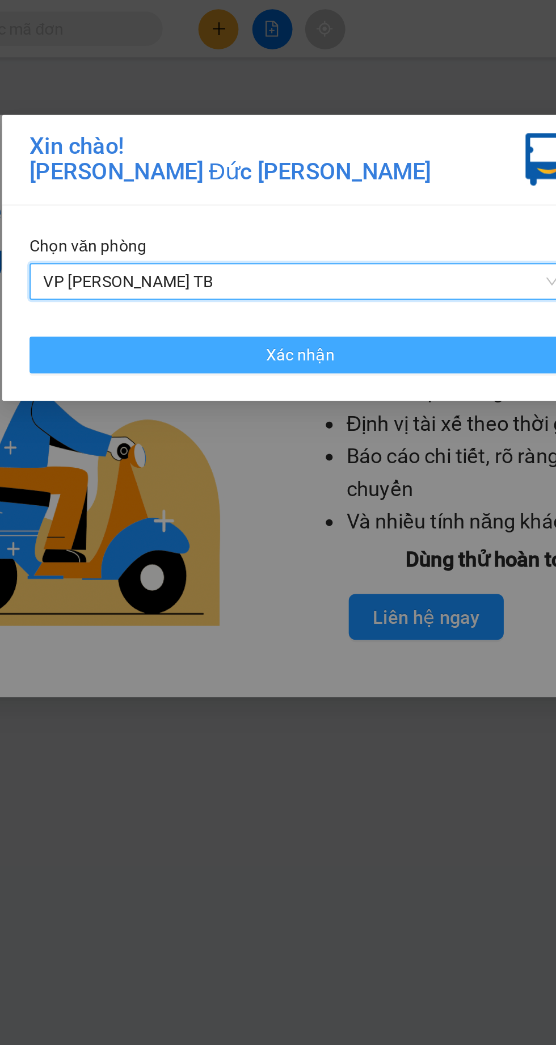
click at [281, 175] on span "Xác nhận" at bounding box center [278, 175] width 34 height 12
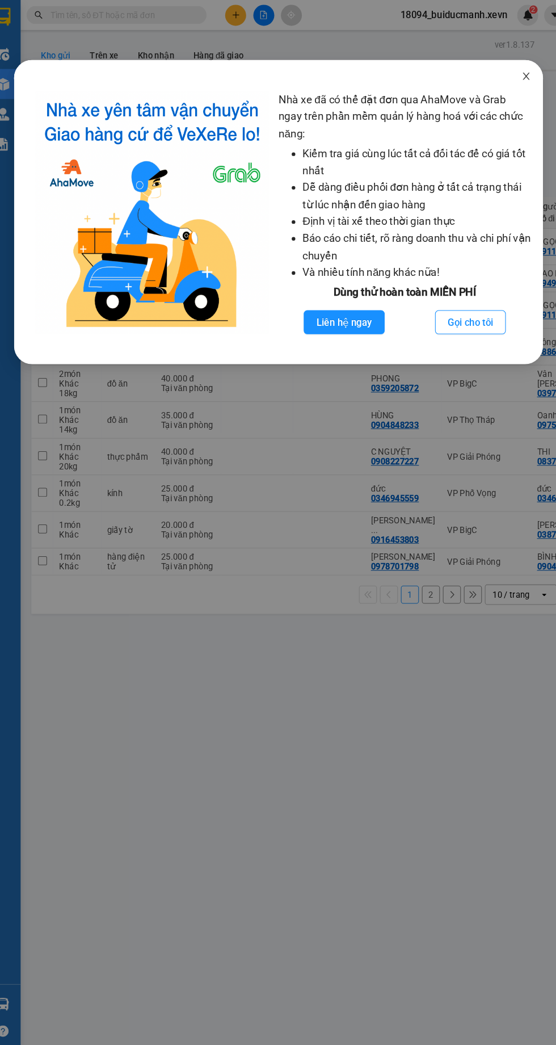
click at [512, 72] on icon "close" at bounding box center [512, 72] width 6 height 7
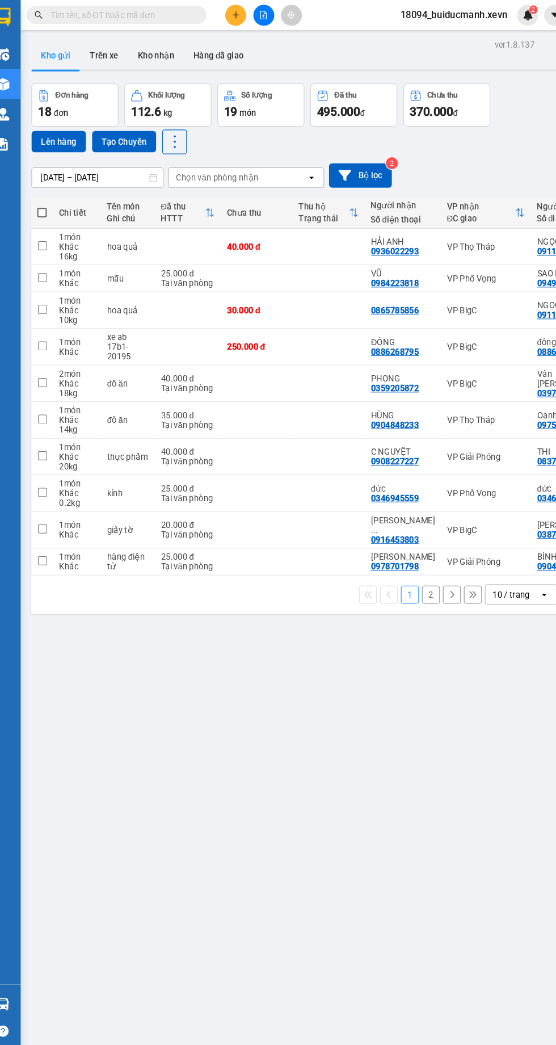
click at [264, 13] on icon "file-add" at bounding box center [264, 14] width 8 height 8
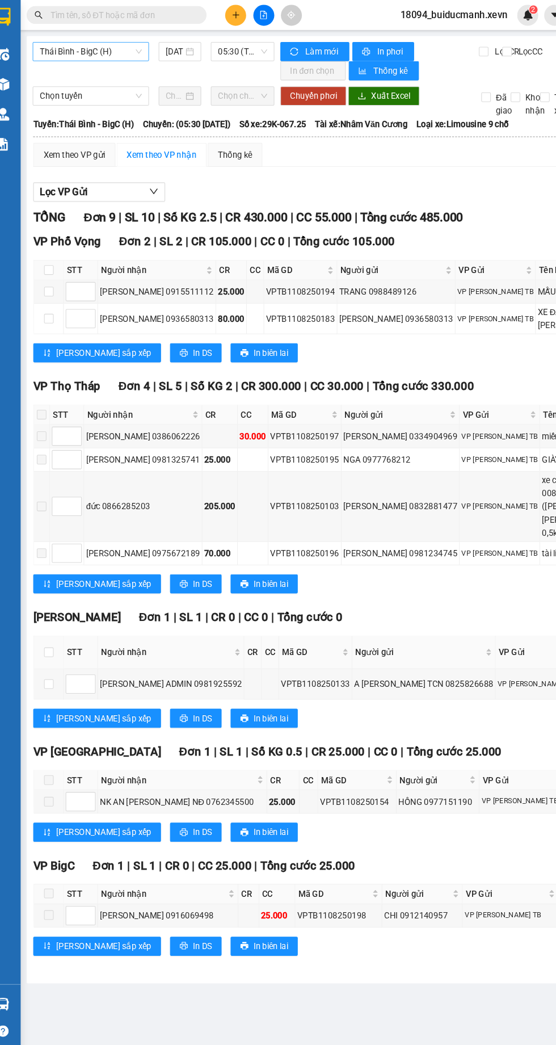
click at [132, 48] on span "Thái Bình - BigC (H)" at bounding box center [100, 48] width 96 height 17
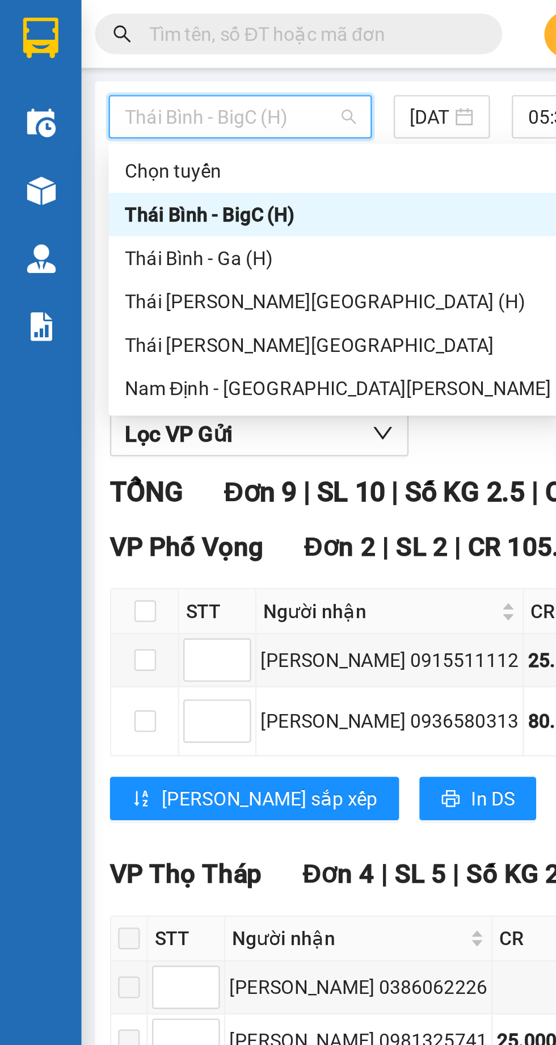
click at [75, 86] on div "Thái Bình - BigC (H)" at bounding box center [141, 89] width 178 height 12
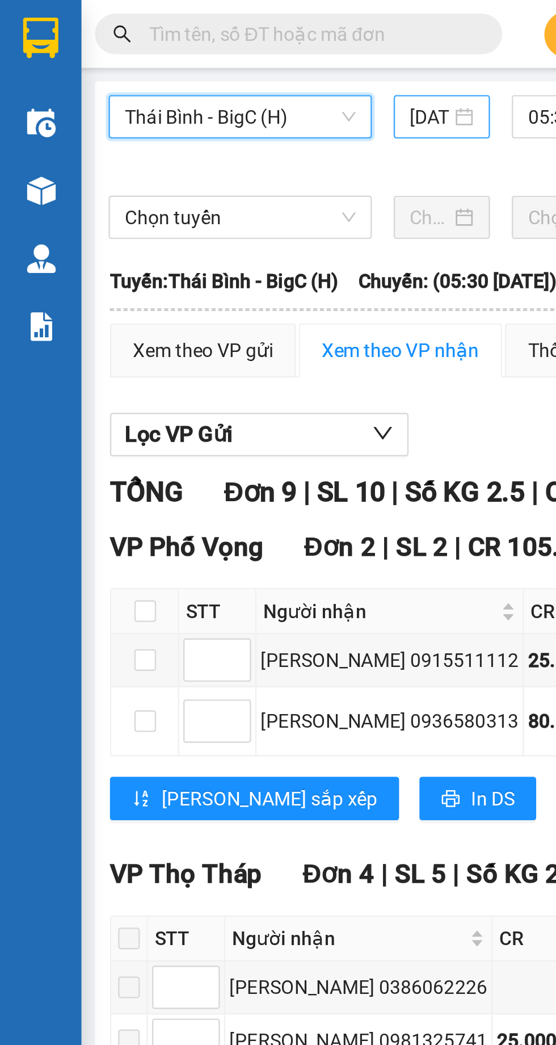
click at [186, 45] on input "12/08/2025" at bounding box center [179, 49] width 16 height 12
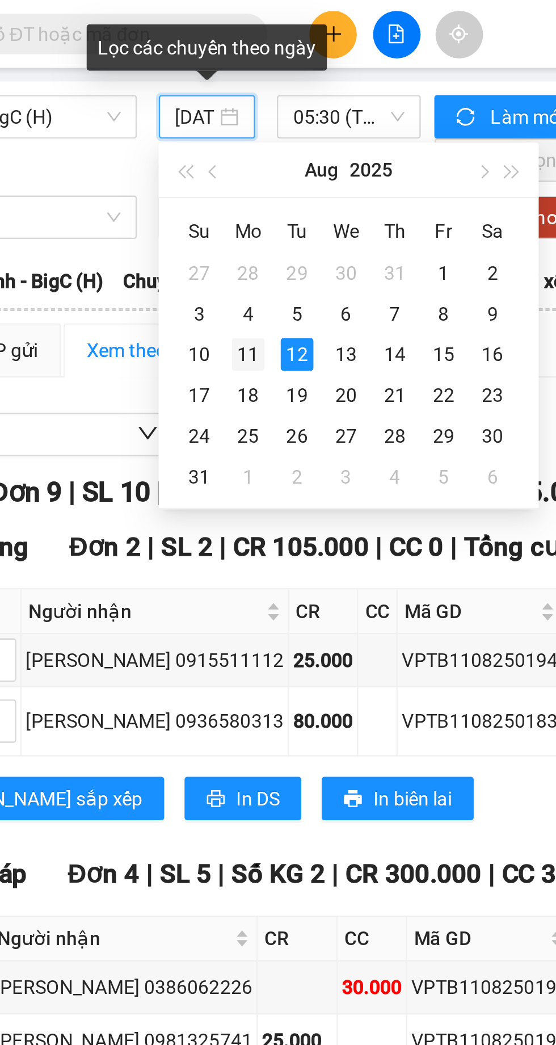
click at [203, 149] on div "11" at bounding box center [202, 148] width 14 height 14
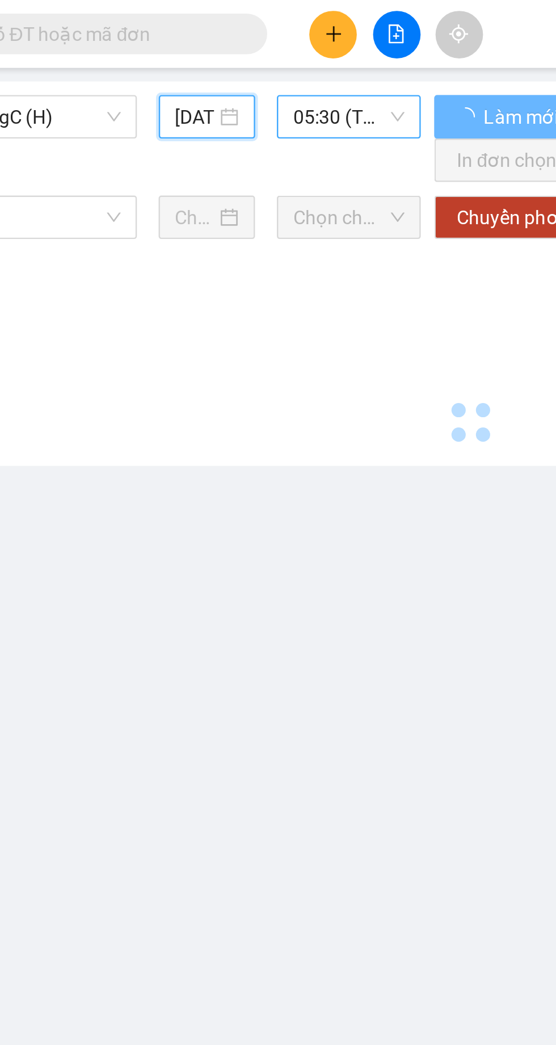
click at [253, 44] on span "05:30 (TC) - 29K-067.25" at bounding box center [244, 48] width 47 height 17
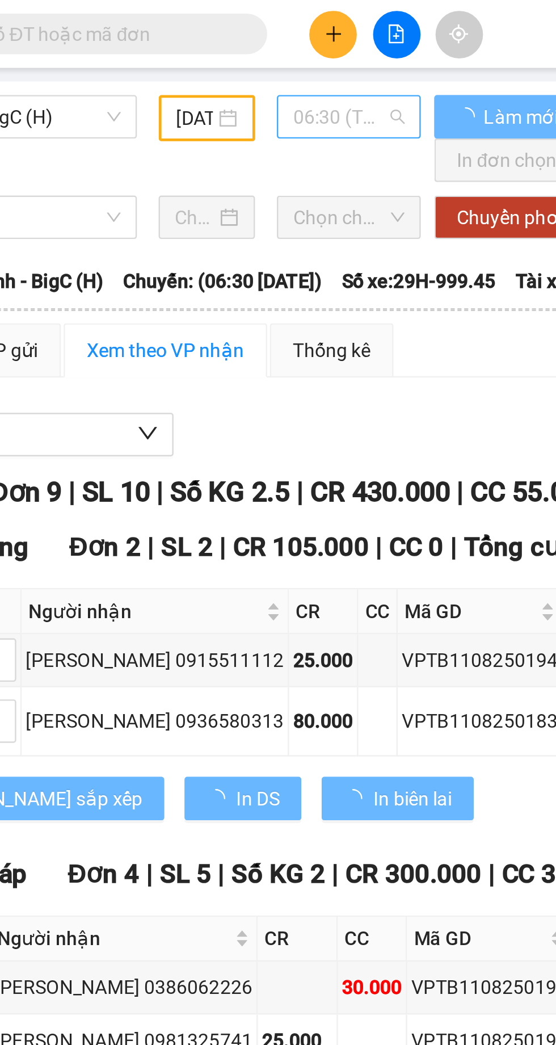
type input "11/08/2025"
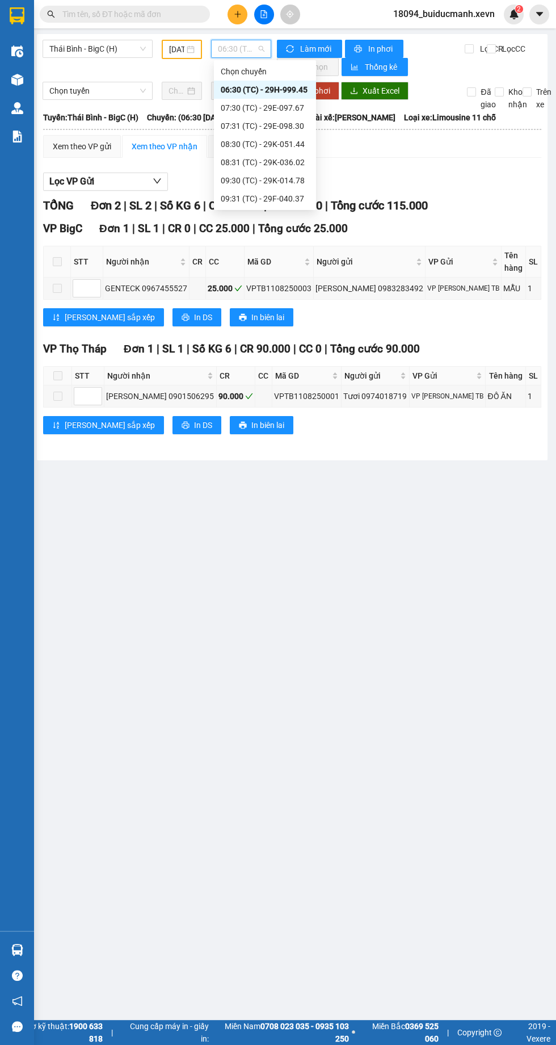
scroll to position [163, 0]
click at [260, 179] on div "16:31 (TC) - 29E-097.67" at bounding box center [265, 180] width 89 height 12
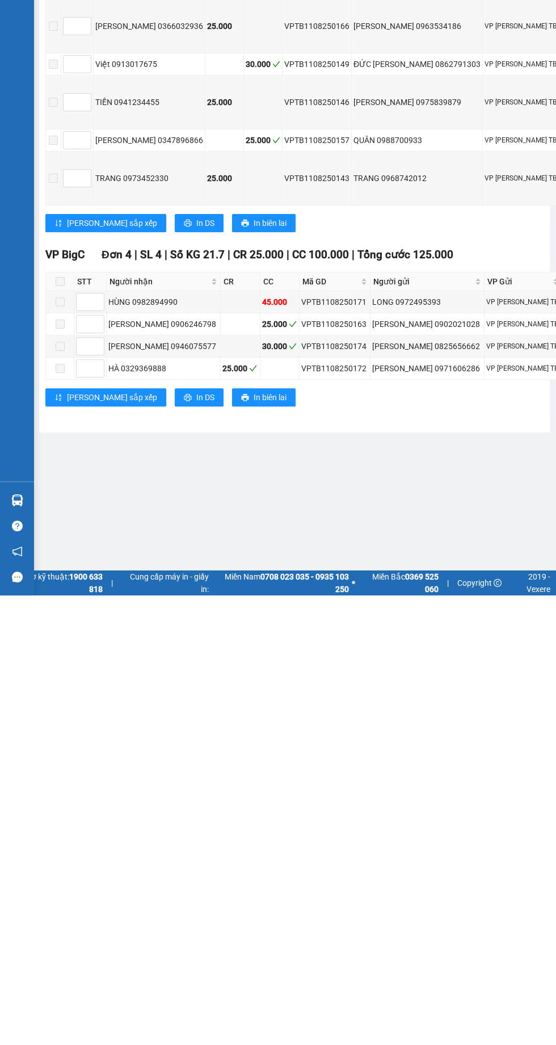
scroll to position [81, 0]
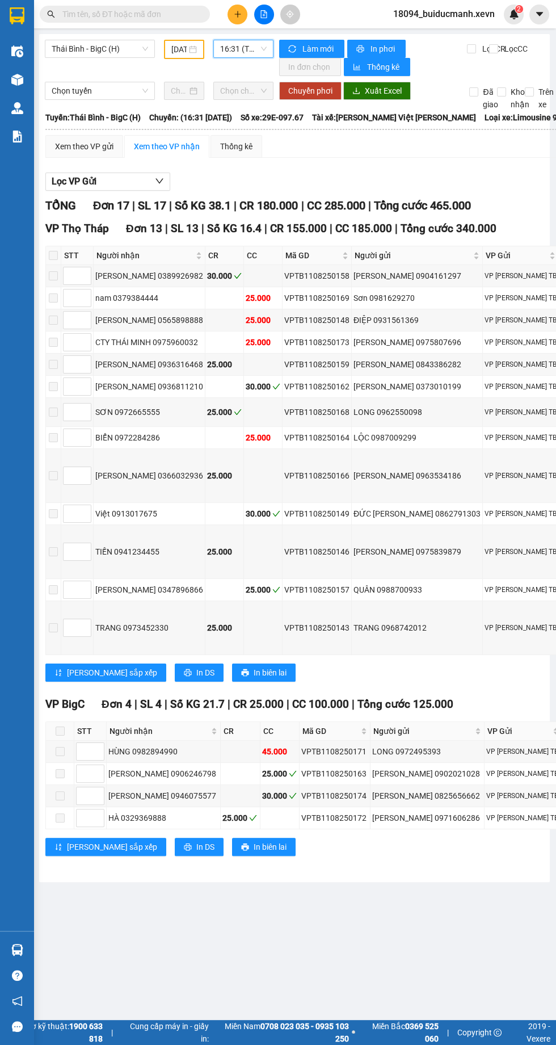
click at [138, 14] on input "text" at bounding box center [129, 14] width 134 height 12
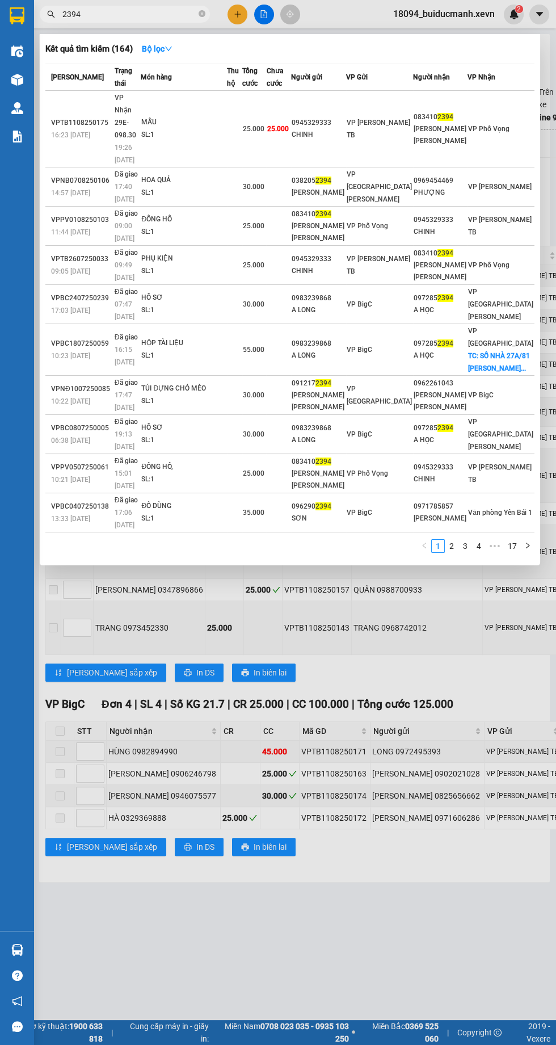
type input "2394"
click at [371, 666] on div at bounding box center [278, 522] width 556 height 1045
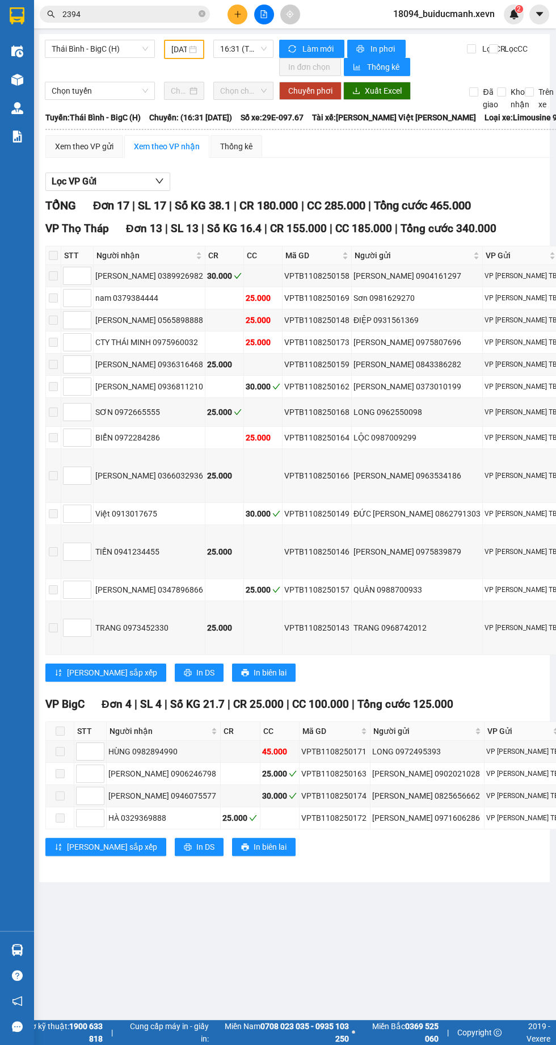
click at [16, 75] on img at bounding box center [17, 80] width 12 height 12
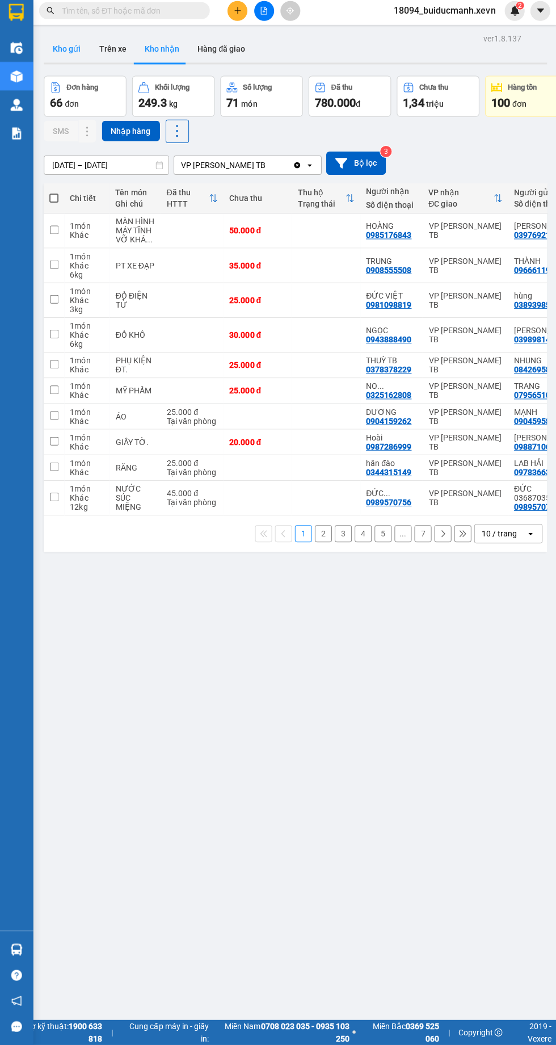
click at [67, 52] on button "Kho gửi" at bounding box center [67, 52] width 46 height 27
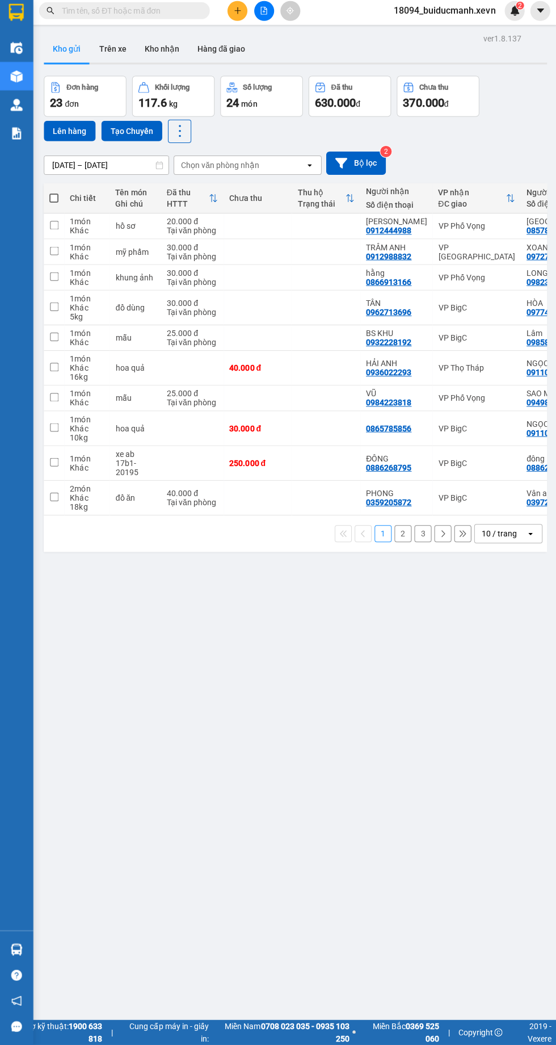
click at [237, 14] on icon "plus" at bounding box center [237, 14] width 6 height 1
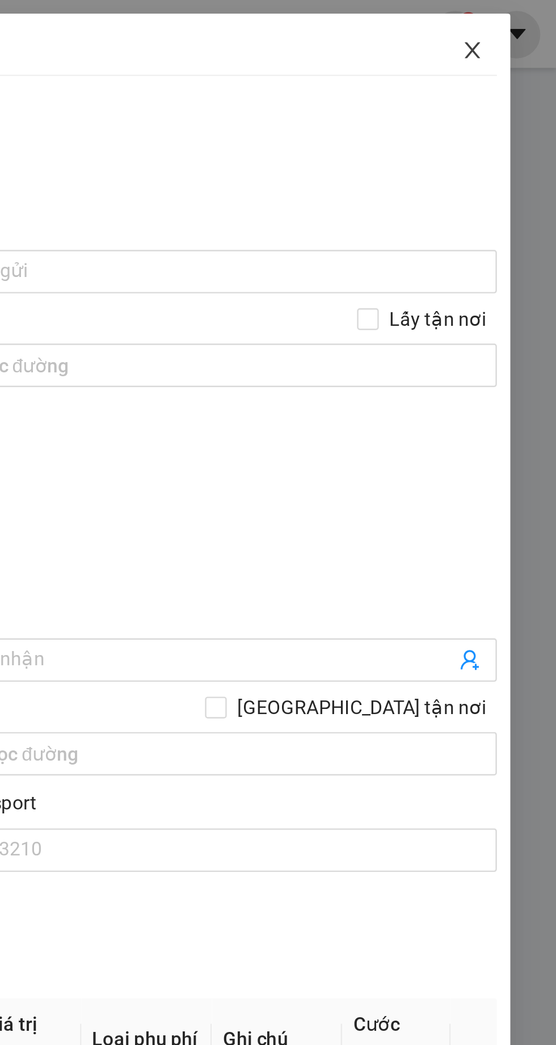
click at [524, 18] on icon "close" at bounding box center [520, 20] width 9 height 9
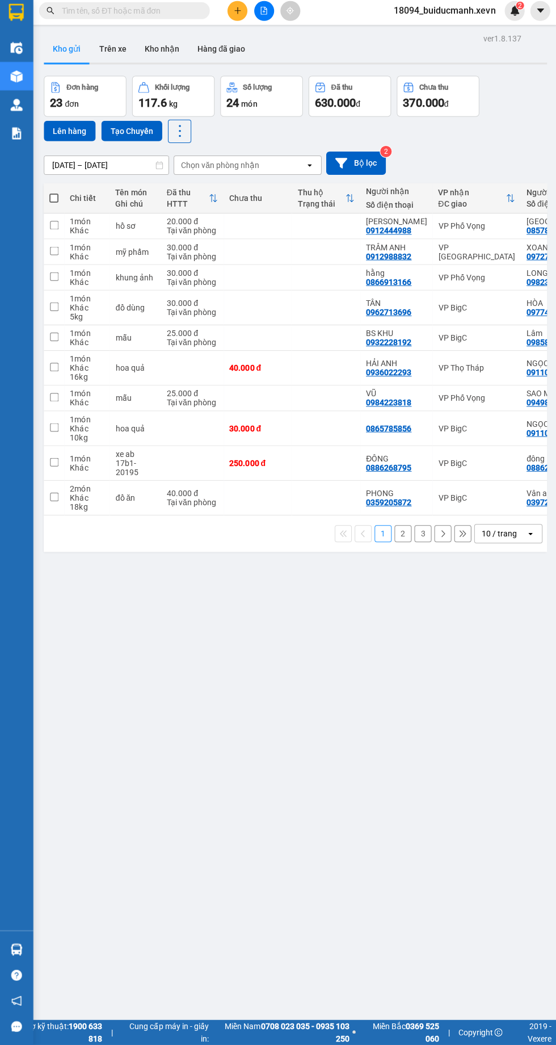
click at [264, 14] on icon "file-add" at bounding box center [264, 14] width 6 height 8
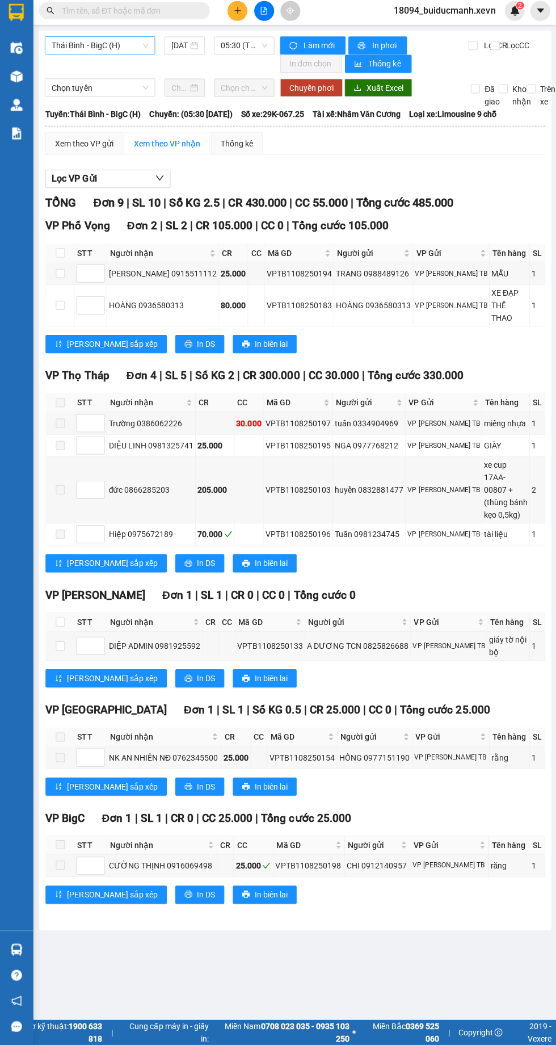
click at [123, 46] on span "Thái Bình - BigC (H)" at bounding box center [100, 48] width 96 height 17
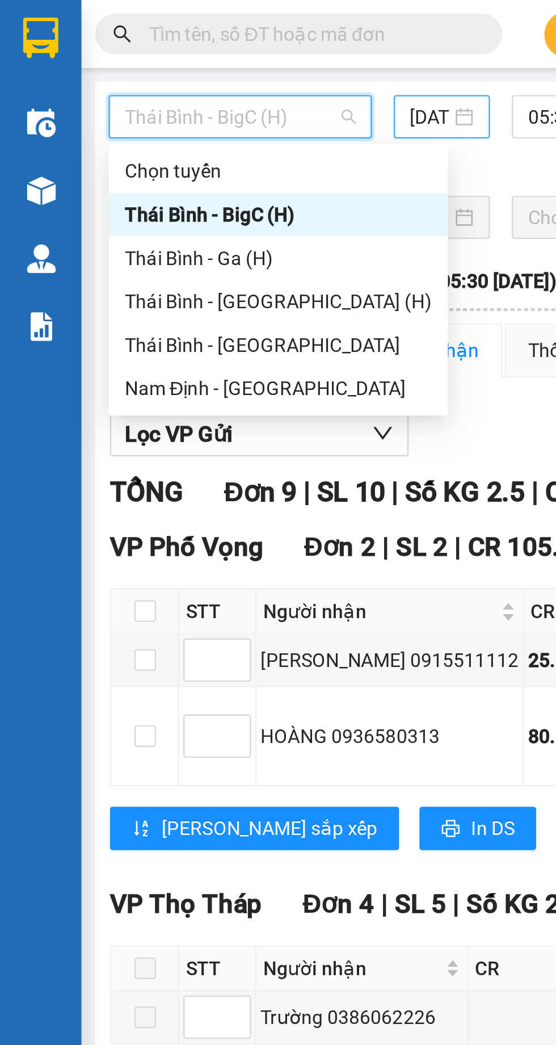
click at [183, 46] on input "12/08/2025" at bounding box center [179, 49] width 16 height 12
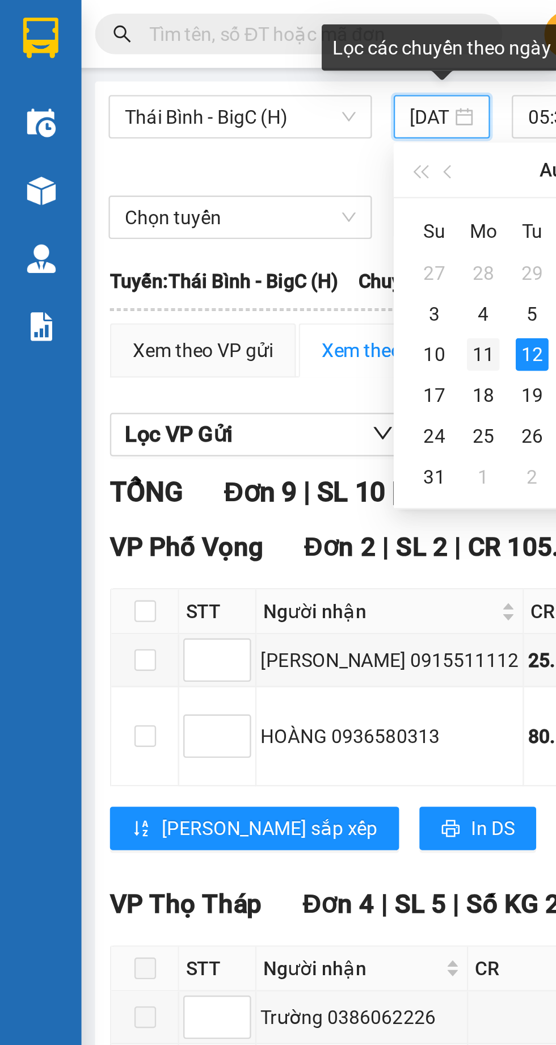
click at [202, 149] on div "11" at bounding box center [202, 148] width 14 height 14
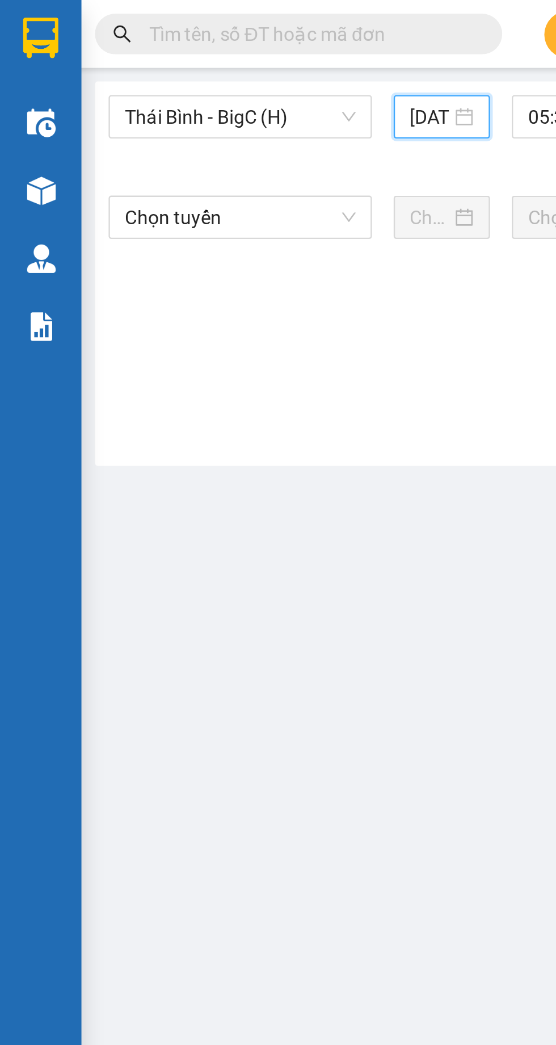
type input "11/08/2025"
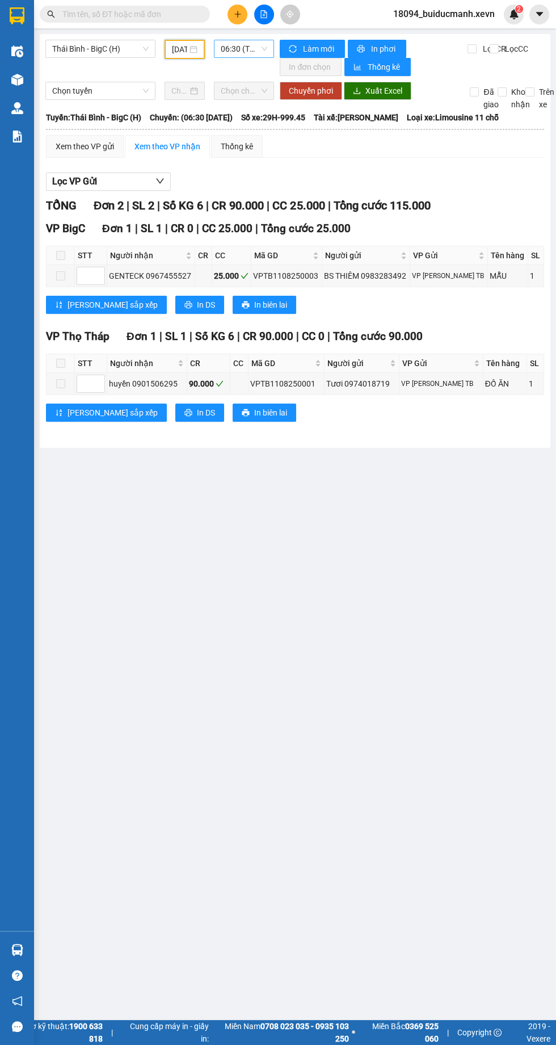
click at [238, 48] on span "06:30 (TC) - 29H-999.45" at bounding box center [244, 48] width 47 height 17
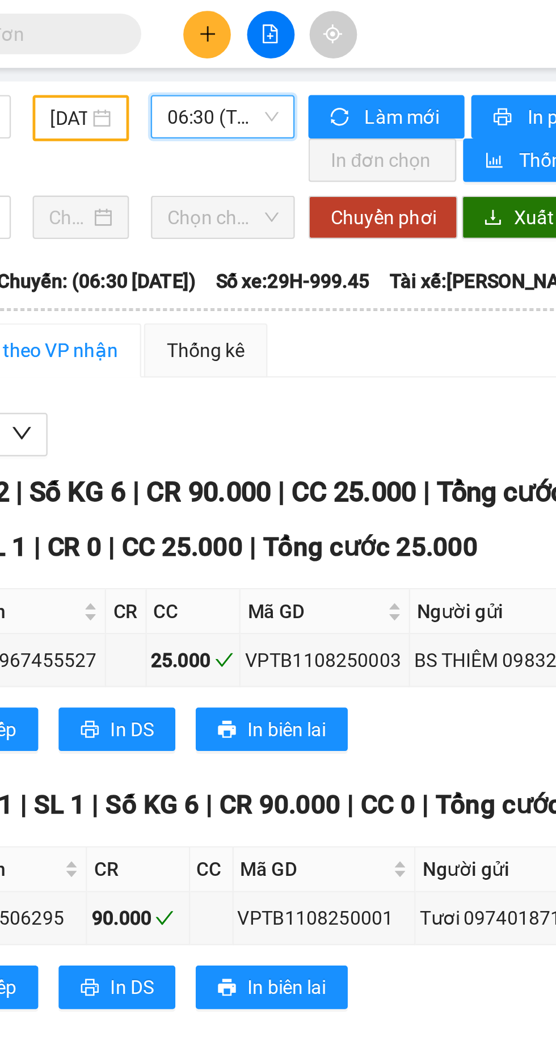
click at [237, 50] on span "06:30 (TC) - 29H-999.45" at bounding box center [244, 48] width 47 height 17
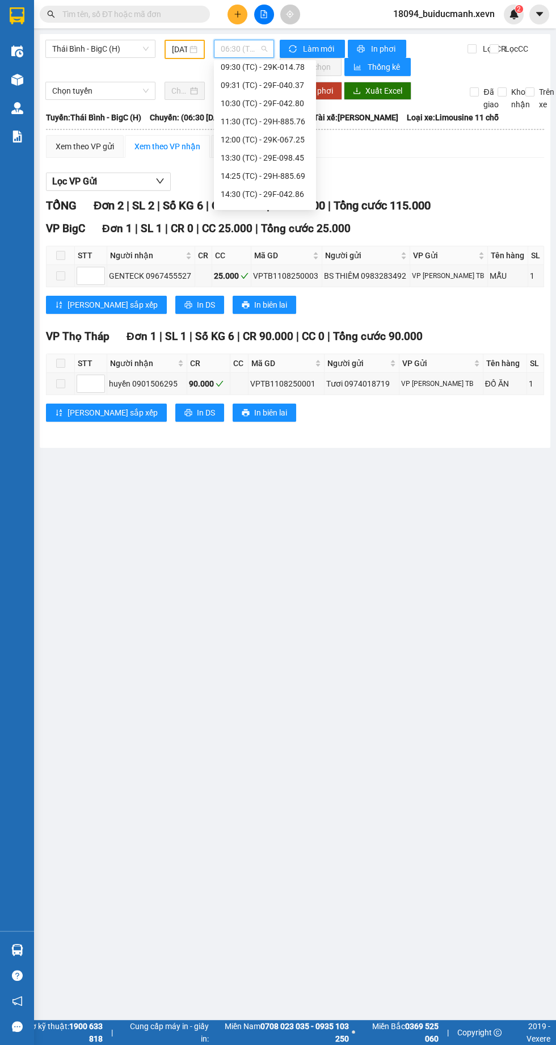
scroll to position [163, 0]
click at [283, 186] on div "16:31 (TC) - 29E-097.67" at bounding box center [265, 180] width 89 height 12
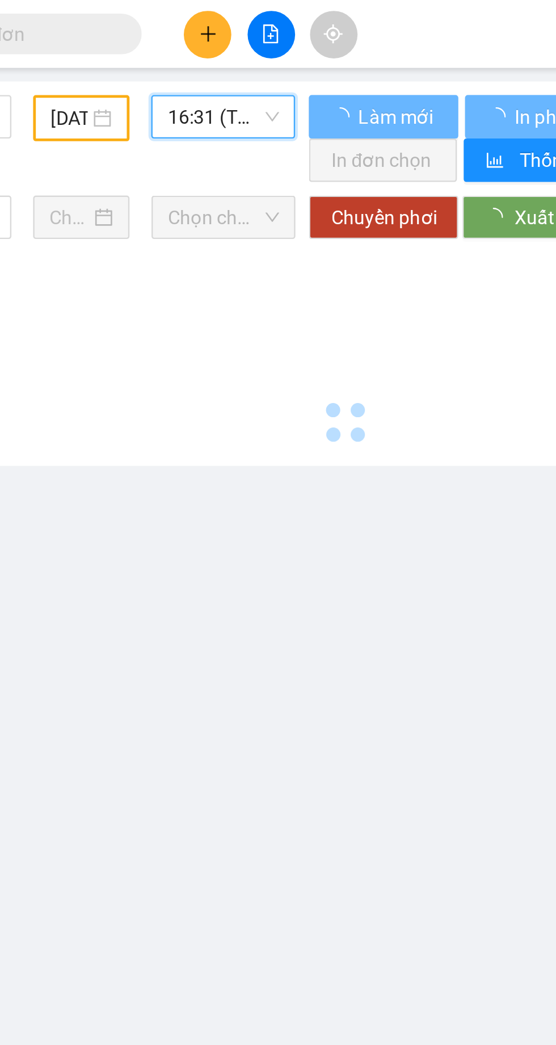
scroll to position [0, 1]
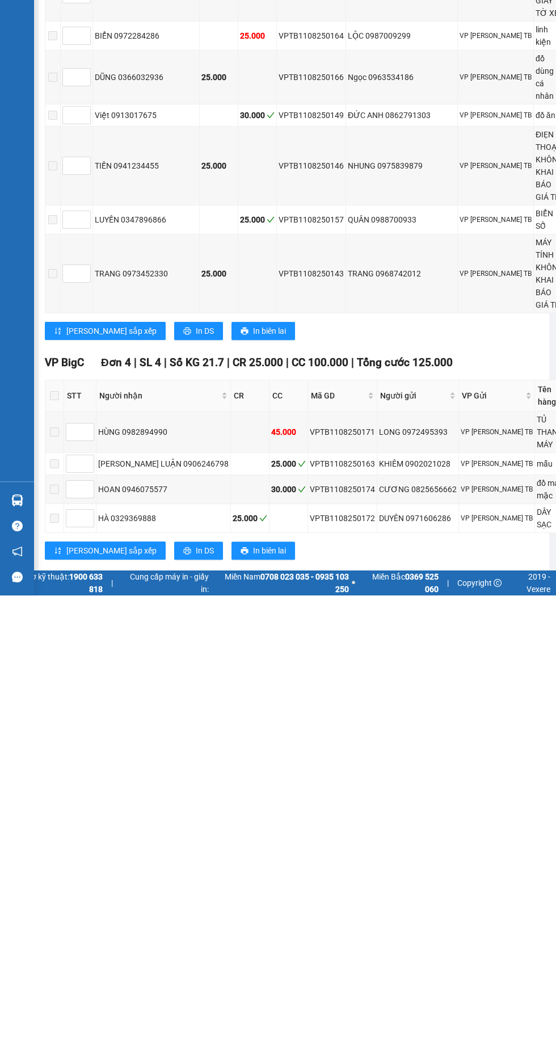
scroll to position [81, 0]
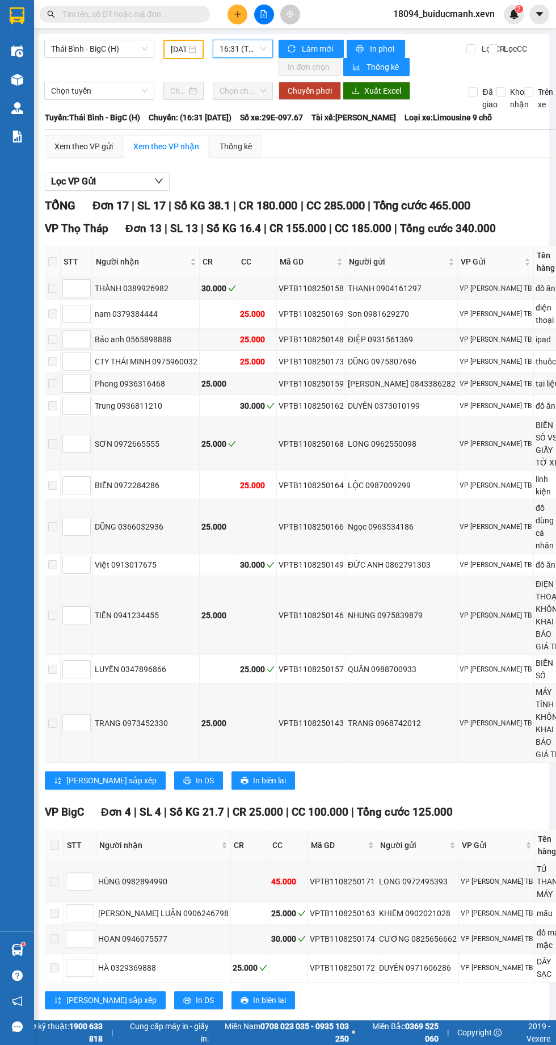
click at [16, 79] on img at bounding box center [17, 80] width 12 height 12
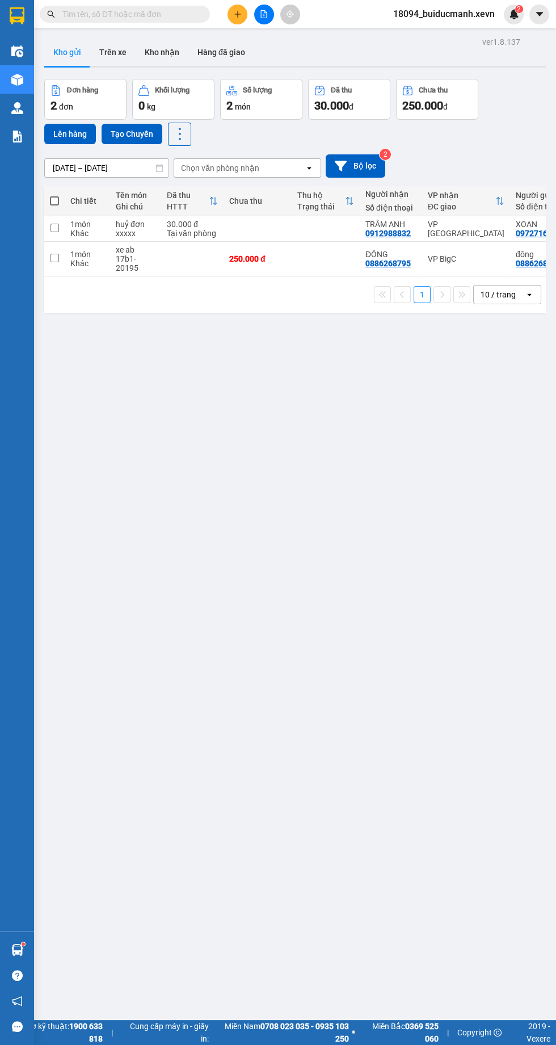
click at [273, 357] on div "ver 1.8.137 Kho gửi Trên xe Kho nhận Hàng đã giao Đơn hàng 2 đơn Khối lượng 0 k…" at bounding box center [295, 556] width 511 height 1045
click at [474, 14] on span "18094_buiducmanh.xevn" at bounding box center [444, 14] width 120 height 14
click at [486, 38] on span "Đăng xuất" at bounding box center [449, 35] width 95 height 12
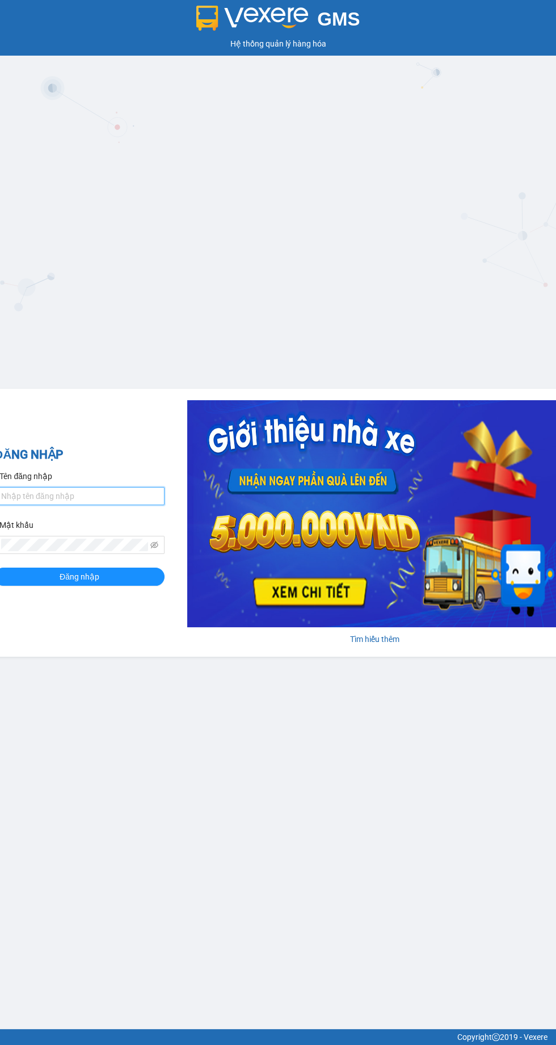
click at [58, 495] on input "Tên đăng nhập" at bounding box center [79, 496] width 170 height 18
type input "nguyencongviet.xevn"
click at [0, 567] on button "Đăng nhập" at bounding box center [79, 576] width 170 height 18
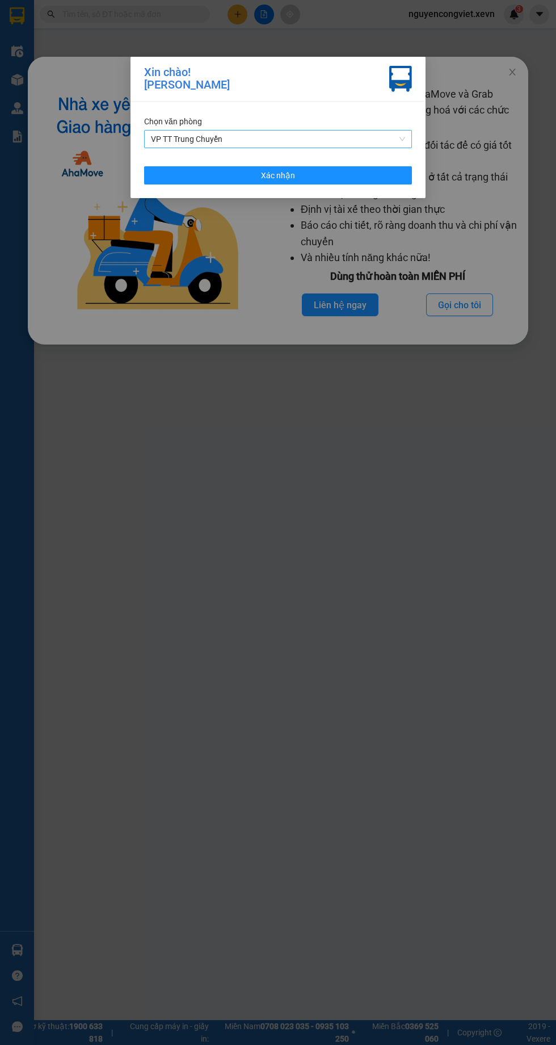
click at [355, 134] on span "VP TT Trung Chuyển" at bounding box center [278, 139] width 254 height 17
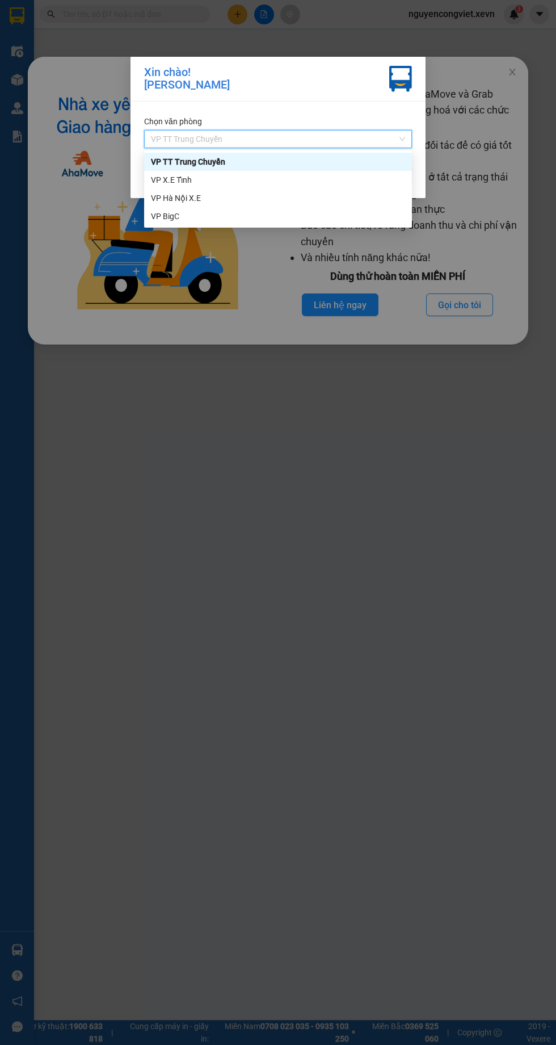
click at [295, 215] on div "VP BigC" at bounding box center [278, 216] width 254 height 12
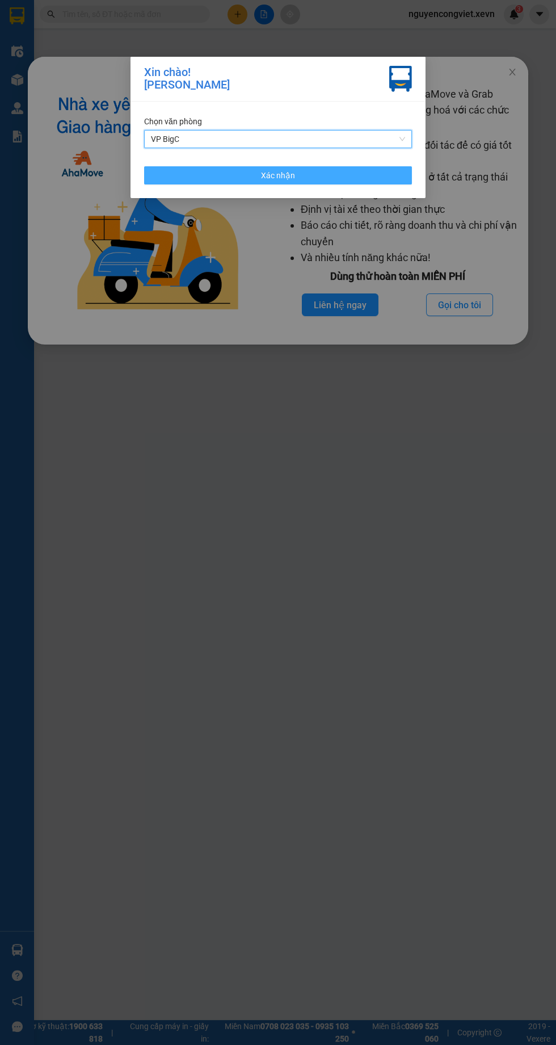
click at [365, 172] on button "Xác nhận" at bounding box center [278, 175] width 268 height 18
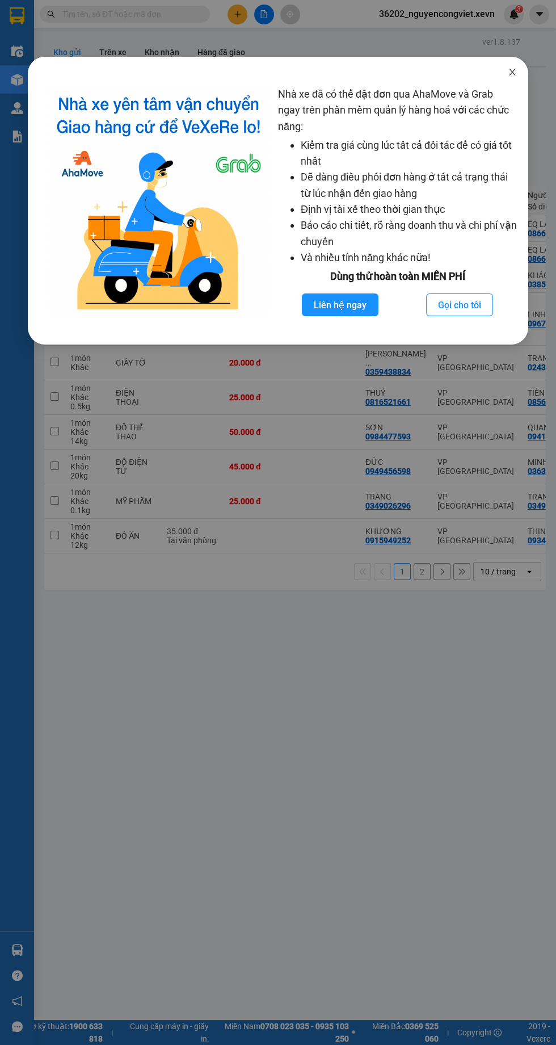
click at [516, 76] on icon "close" at bounding box center [512, 72] width 9 height 9
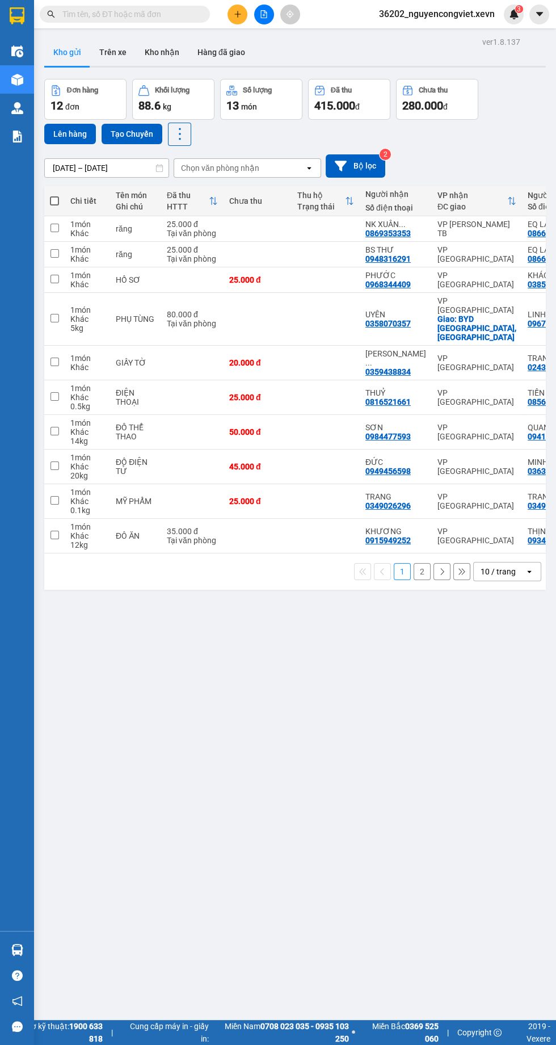
click at [16, 136] on img at bounding box center [17, 137] width 12 height 12
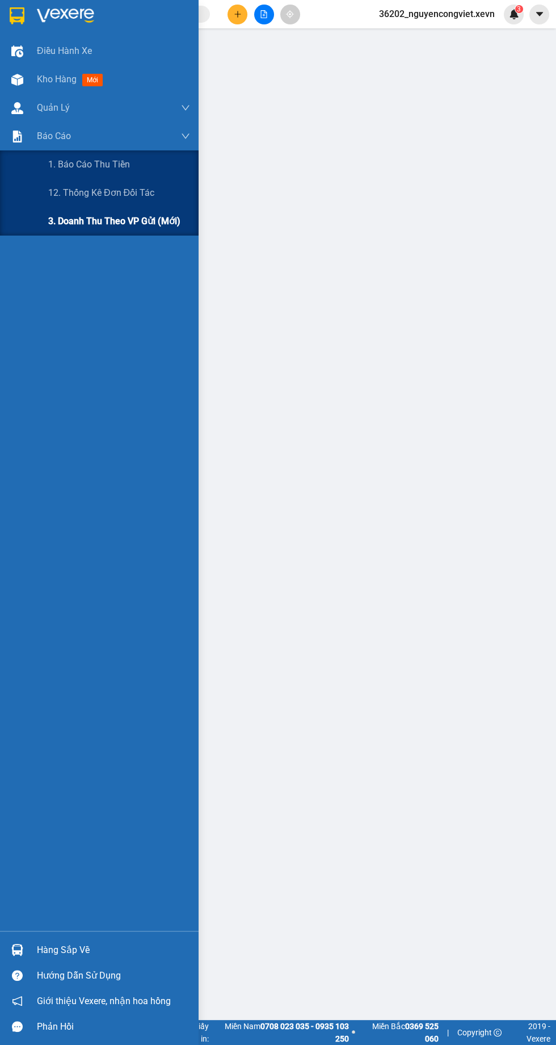
click at [54, 220] on span "3. Doanh Thu theo VP Gửi (mới)" at bounding box center [114, 221] width 132 height 14
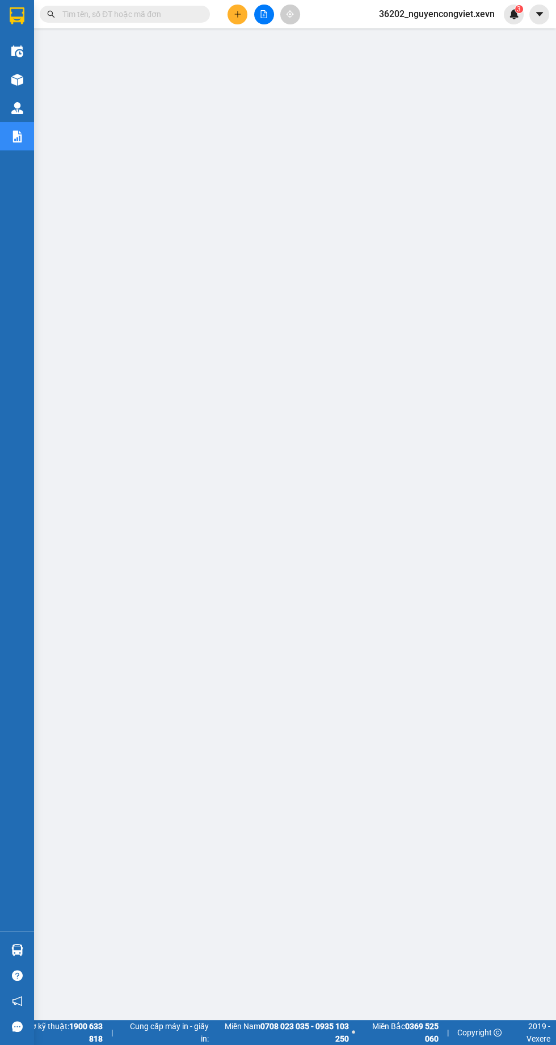
click at [13, 84] on img at bounding box center [17, 80] width 12 height 12
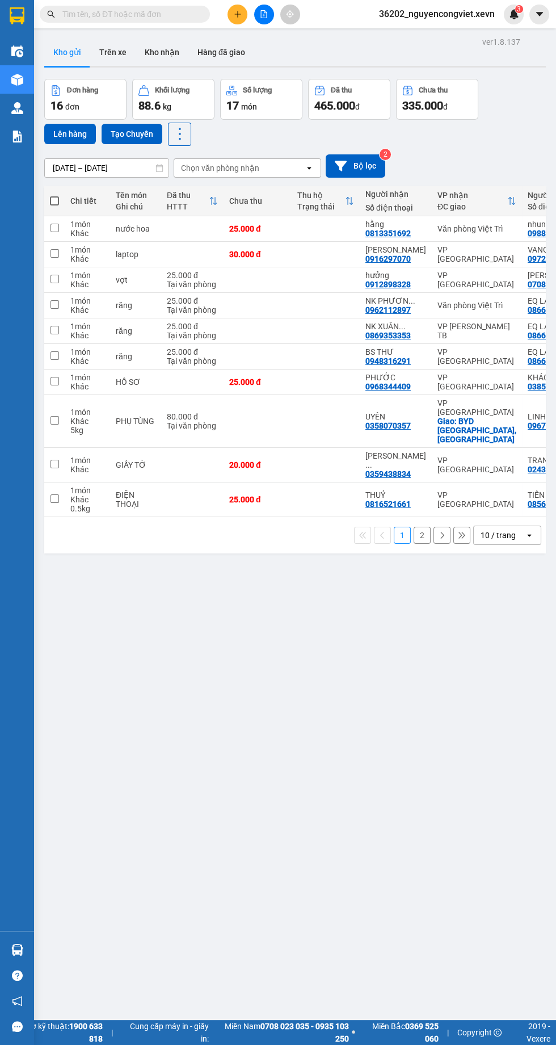
click at [123, 19] on input "text" at bounding box center [129, 14] width 134 height 12
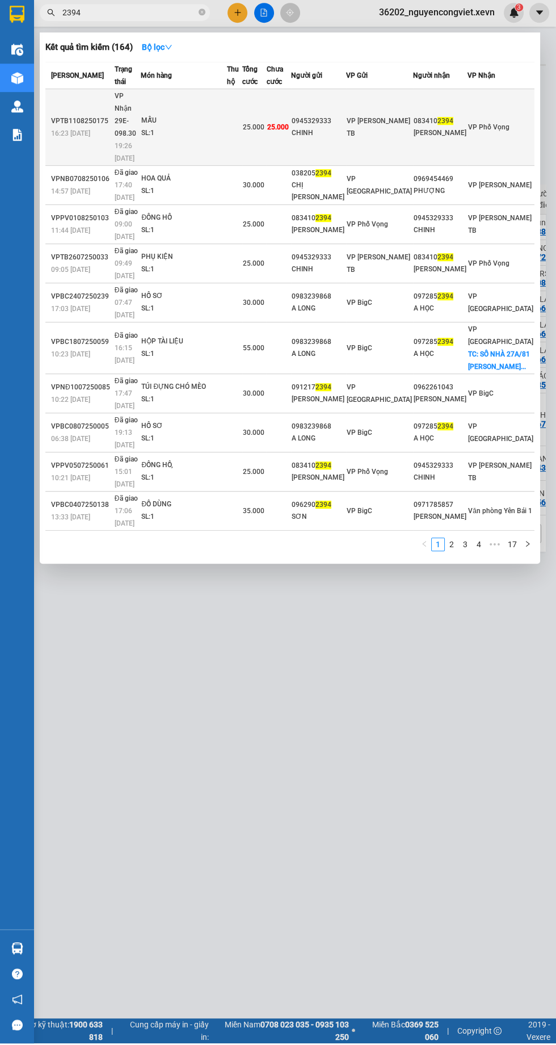
type input "2394"
click at [226, 129] on div "SL: 1" at bounding box center [183, 135] width 85 height 12
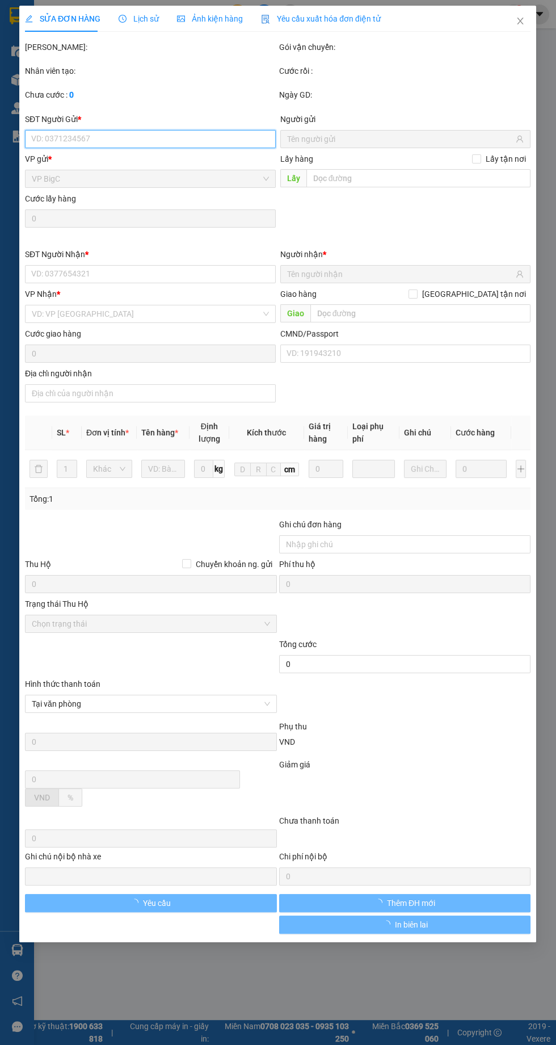
type input "0945329333"
type input "CHINH"
type input "0834102394"
type input "[PERSON_NAME]"
type input "034094017273 [PERSON_NAME] 1994"
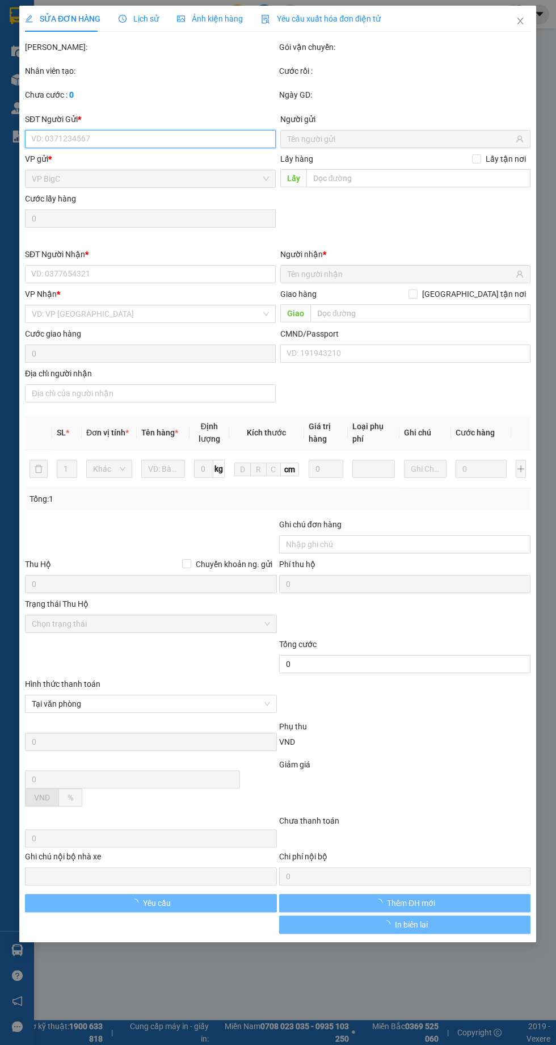
type input "25.000"
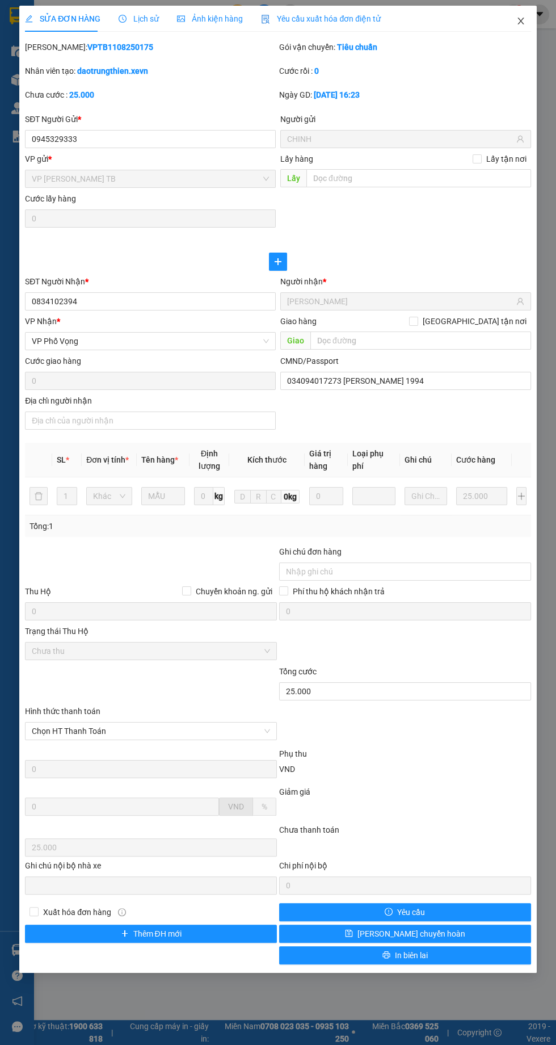
click at [520, 21] on icon "close" at bounding box center [520, 21] width 6 height 7
